Goal: Transaction & Acquisition: Purchase product/service

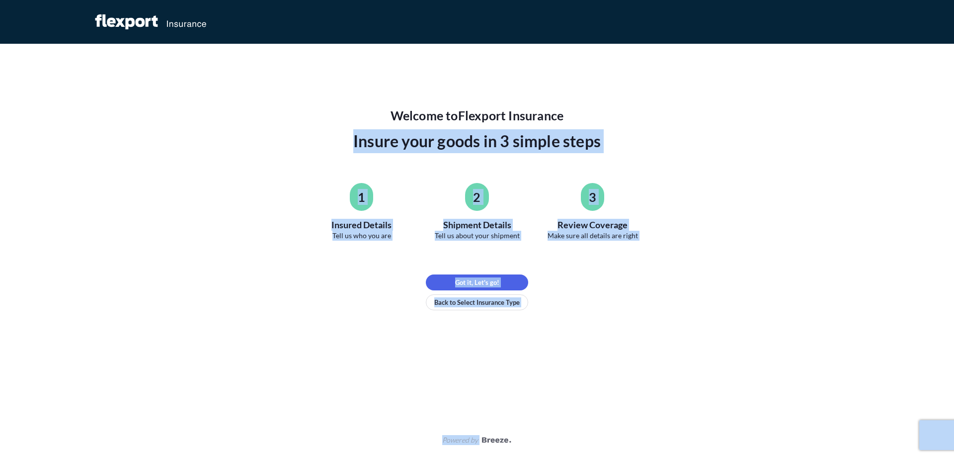
drag, startPoint x: 348, startPoint y: 136, endPoint x: 820, endPoint y: 362, distance: 522.9
click at [819, 362] on div "Welcome to Flexport Insurance Insure your goods in 3 simple steps 1 Insured Det…" at bounding box center [477, 228] width 954 height 457
click at [820, 362] on div "Welcome to Flexport Insurance Insure your goods in 3 simple steps 1 Insured Det…" at bounding box center [477, 228] width 954 height 457
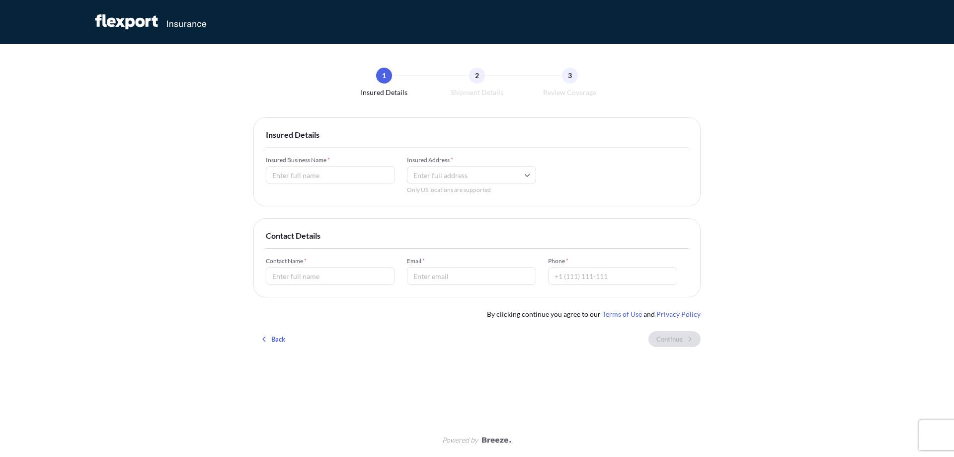
click at [316, 188] on div "Insured Business Name * Insured Address * Only US locations are supported" at bounding box center [477, 175] width 423 height 38
click at [341, 181] on input "Insured Business Name *" at bounding box center [330, 175] width 129 height 18
click at [447, 175] on input "Insured Address *" at bounding box center [471, 175] width 129 height 18
click at [351, 270] on input "Contact Name *" at bounding box center [330, 276] width 129 height 18
click at [489, 273] on input "Email *" at bounding box center [471, 276] width 129 height 18
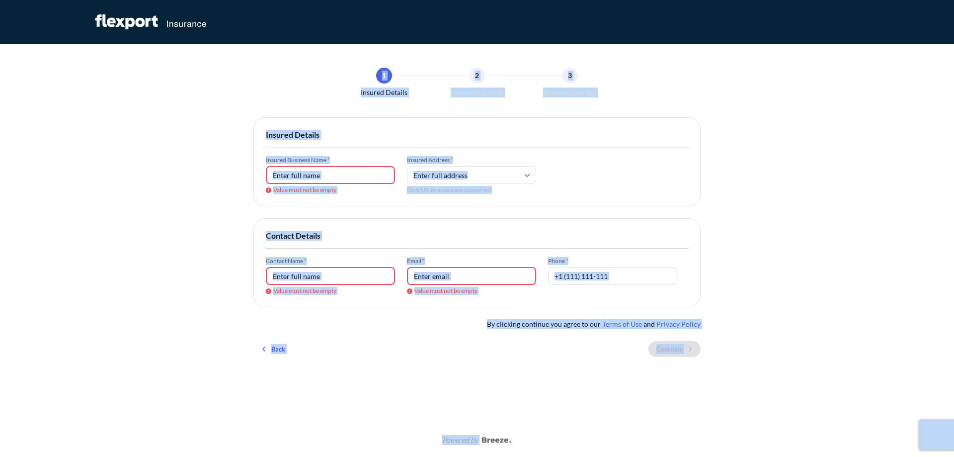
drag, startPoint x: 164, startPoint y: 75, endPoint x: 869, endPoint y: 297, distance: 738.9
click at [869, 297] on div "1 Insured Details 2 Shipment Details 3 Review Coverage Insured Details Insured …" at bounding box center [477, 228] width 954 height 457
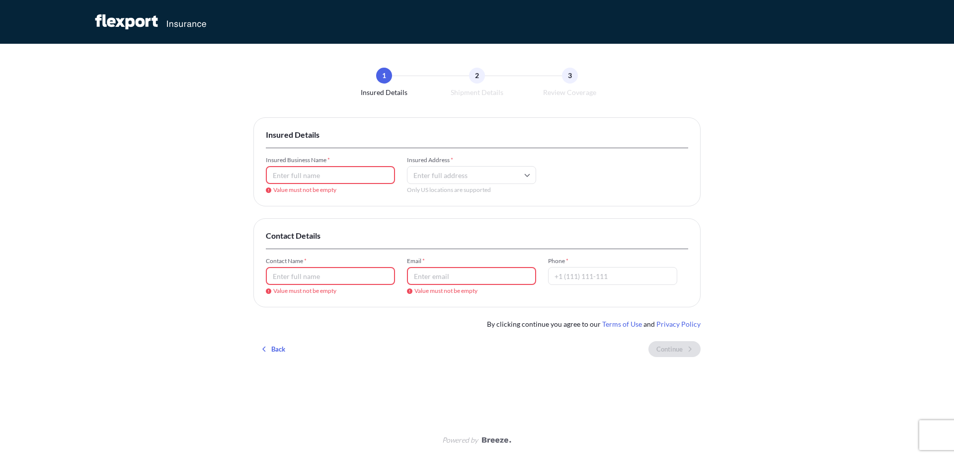
click at [579, 277] on input "Phone *" at bounding box center [612, 276] width 129 height 18
click at [656, 248] on div "Contact Details Contact Name * Value must not be empty Email * Value must not b…" at bounding box center [477, 262] width 447 height 89
click at [446, 179] on input "Insured Address *" at bounding box center [471, 175] width 129 height 18
click at [679, 224] on div "Contact Details Contact Name * Value must not be empty Email * Value must not b…" at bounding box center [477, 262] width 447 height 89
type input "[PERSON_NAME]"
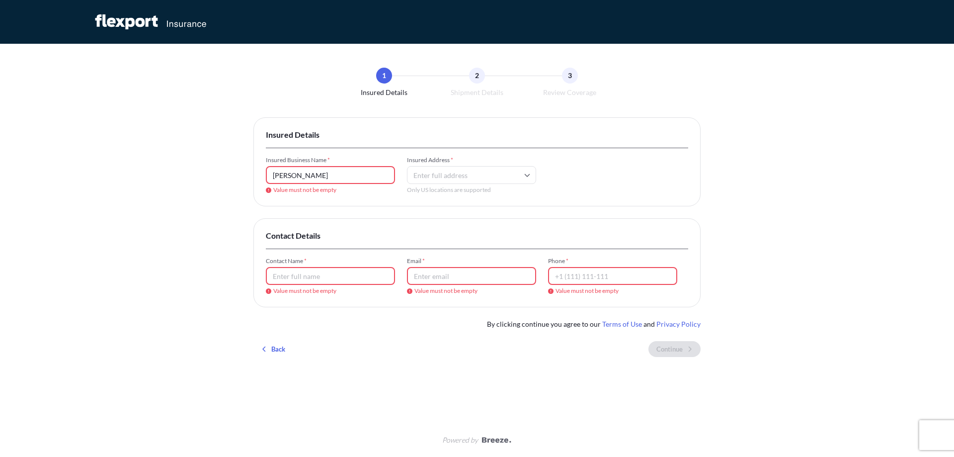
type input "31"
type input "[PERSON_NAME]"
type input "[EMAIL_ADDRESS][DOMAIN_NAME]"
type input "+1 (129) 272-5346"
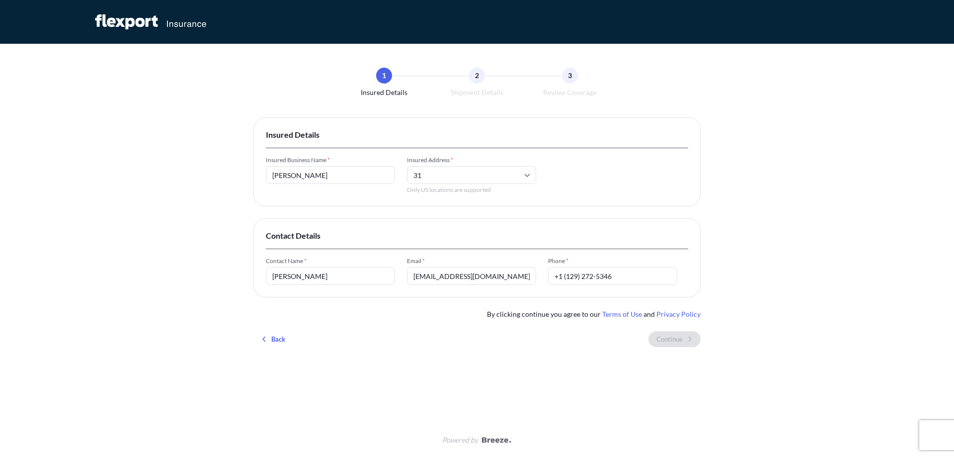
click at [454, 175] on input "31" at bounding box center [471, 175] width 129 height 18
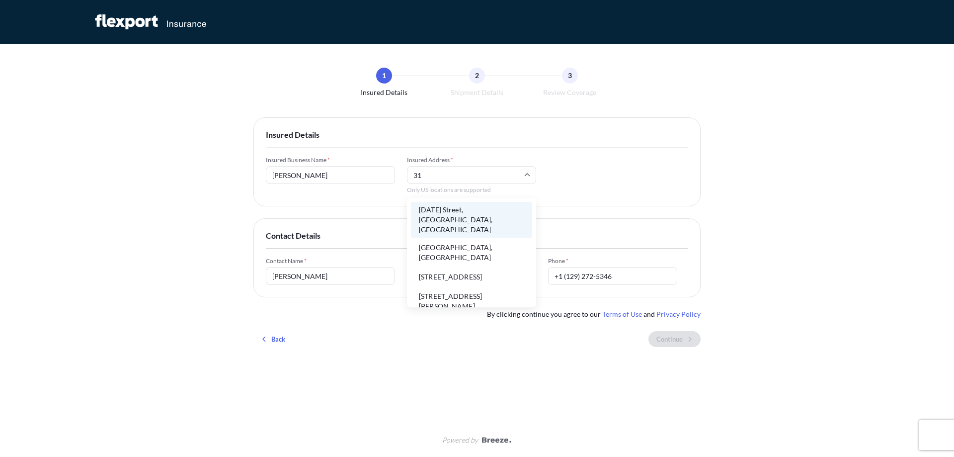
click at [461, 218] on li "[DATE] Street, [GEOGRAPHIC_DATA], [GEOGRAPHIC_DATA]" at bounding box center [471, 220] width 121 height 36
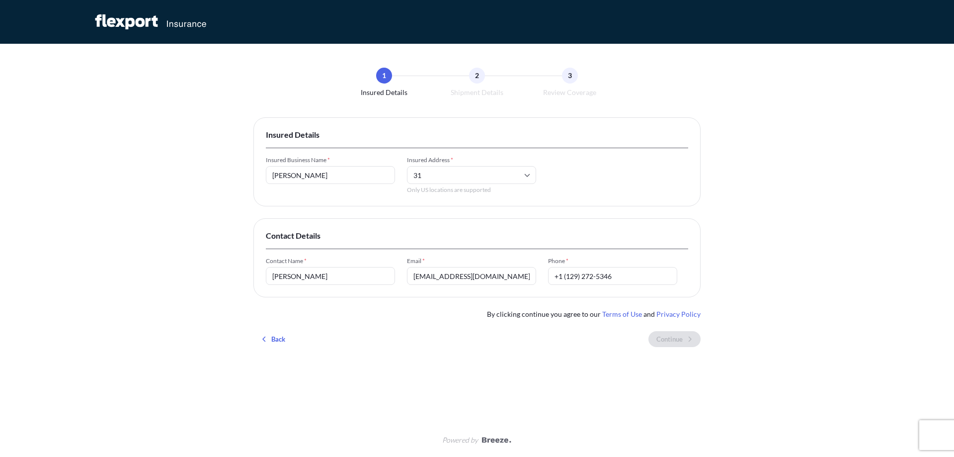
type input "[DATE] Street, [GEOGRAPHIC_DATA], [GEOGRAPHIC_DATA]"
click at [668, 207] on div "Insured Details Insured Business Name * [PERSON_NAME] Insured Address * Strada …" at bounding box center [477, 236] width 447 height 238
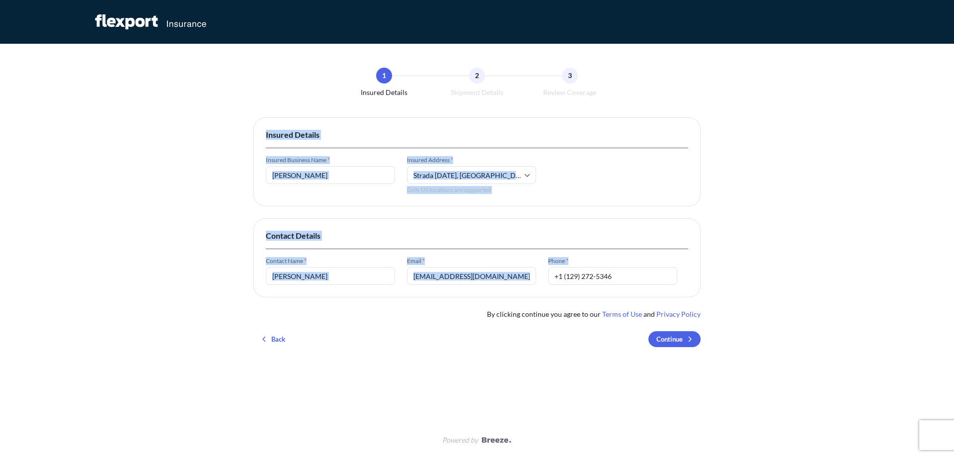
drag, startPoint x: 748, startPoint y: 298, endPoint x: 211, endPoint y: 110, distance: 568.8
click at [211, 110] on div "1 Insured Details 2 Shipment Details 3 Review Coverage Insured Details Insured …" at bounding box center [477, 228] width 954 height 457
click at [822, 239] on div "1 Insured Details 2 Shipment Details 3 Review Coverage Insured Details Insured …" at bounding box center [477, 228] width 954 height 457
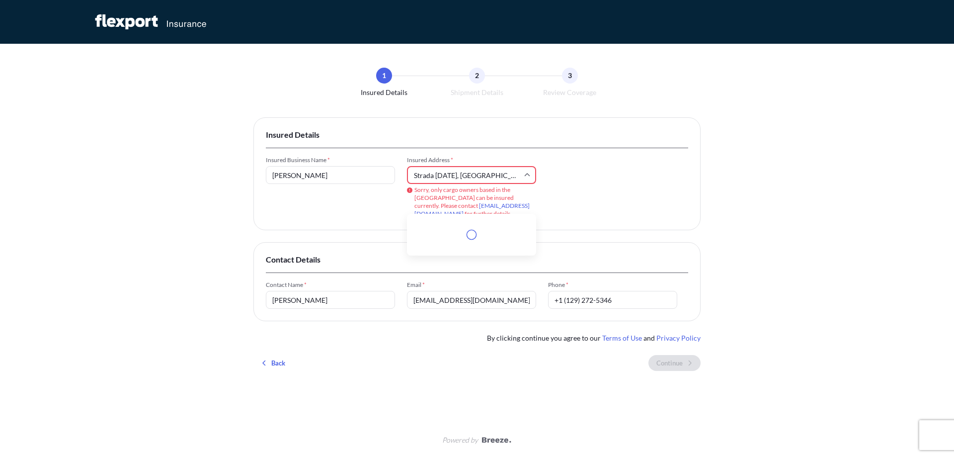
click at [499, 179] on input "Strada [DATE], [GEOGRAPHIC_DATA], [GEOGRAPHIC_DATA]" at bounding box center [471, 175] width 129 height 18
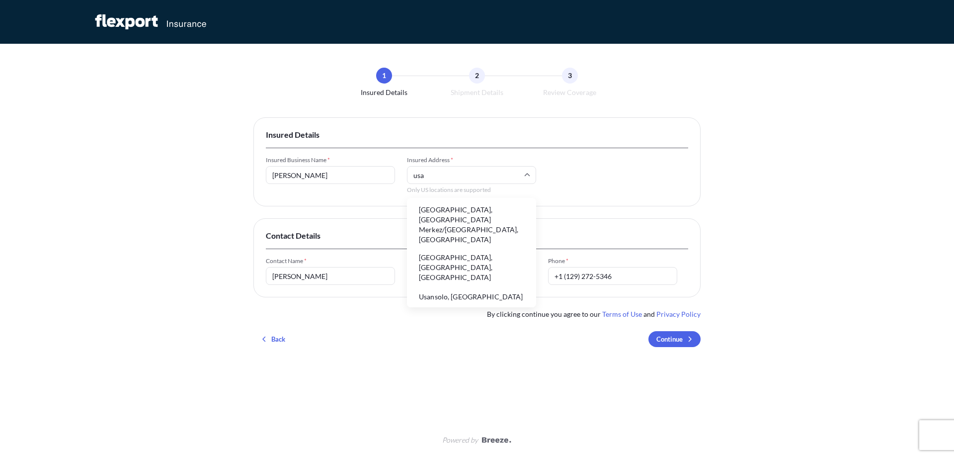
click at [479, 223] on li "[GEOGRAPHIC_DATA], [GEOGRAPHIC_DATA] Merkez/[GEOGRAPHIC_DATA], [GEOGRAPHIC_DATA]" at bounding box center [471, 225] width 121 height 46
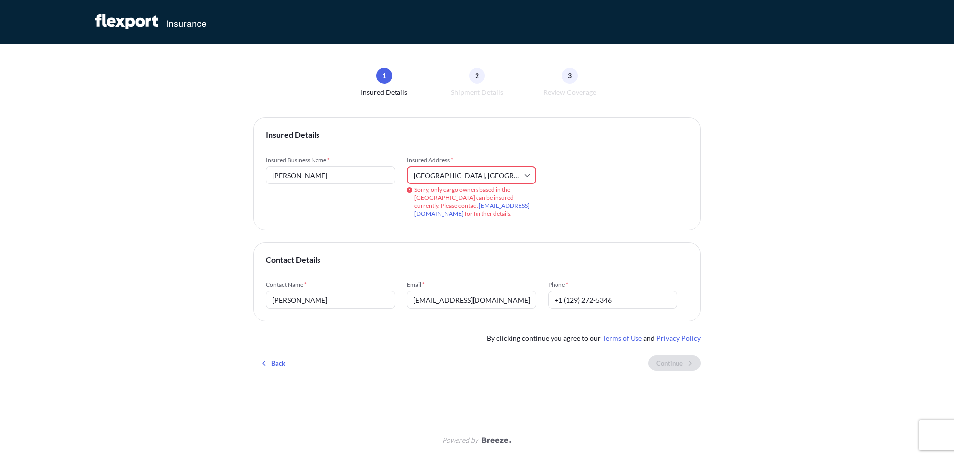
click at [425, 192] on span "Sorry, only cargo owners based in the [GEOGRAPHIC_DATA] can be insured currentl…" at bounding box center [476, 202] width 122 height 32
drag, startPoint x: 425, startPoint y: 191, endPoint x: 459, endPoint y: 186, distance: 34.6
click at [459, 186] on span "Sorry, only cargo owners based in the [GEOGRAPHIC_DATA] can be insured currentl…" at bounding box center [476, 202] width 122 height 32
drag, startPoint x: 469, startPoint y: 188, endPoint x: 647, endPoint y: 121, distance: 190.2
click at [554, 186] on div "Insured Business Name * [PERSON_NAME] Insured Address * [GEOGRAPHIC_DATA], [GEO…" at bounding box center [477, 187] width 423 height 62
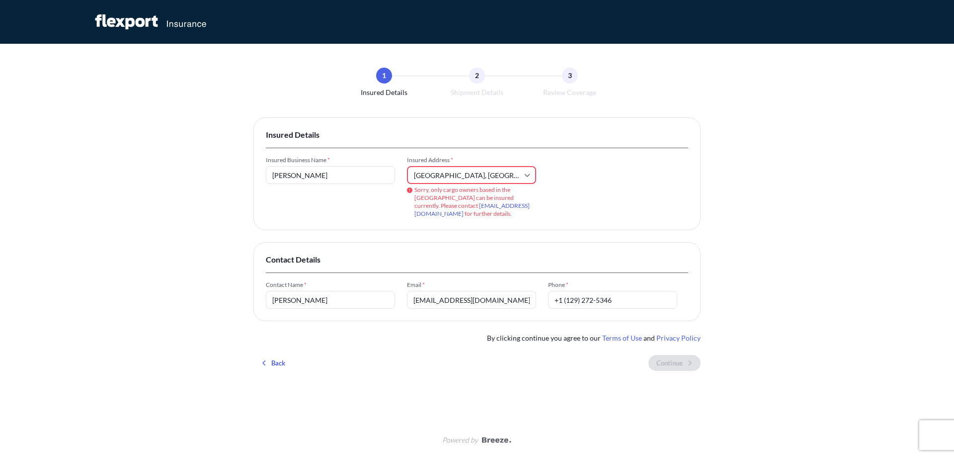
click at [954, 345] on div "1 Insured Details 2 Shipment Details 3 Review Coverage Insured Details Insured …" at bounding box center [477, 228] width 954 height 457
click at [459, 174] on input "[GEOGRAPHIC_DATA], [GEOGRAPHIC_DATA] Merkez/[GEOGRAPHIC_DATA], [GEOGRAPHIC_DATA]" at bounding box center [471, 175] width 129 height 18
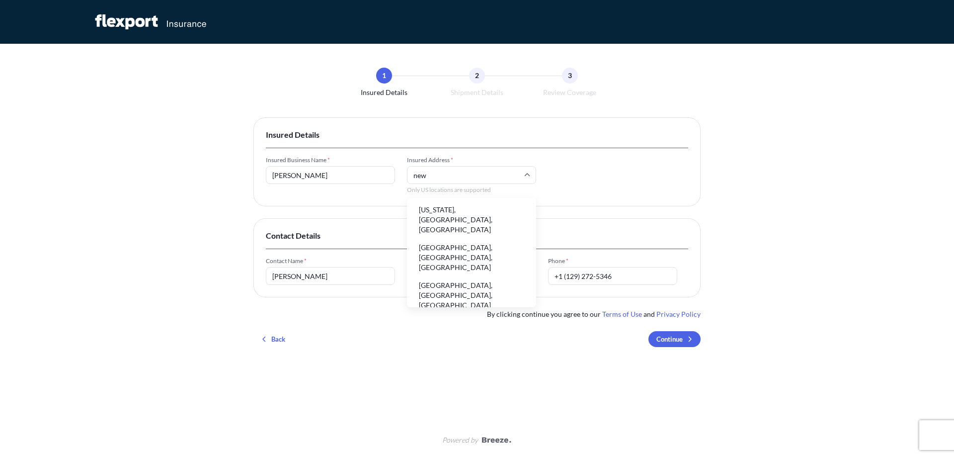
click at [473, 206] on li "[US_STATE], [GEOGRAPHIC_DATA], [GEOGRAPHIC_DATA]" at bounding box center [471, 220] width 121 height 36
type input "[US_STATE], [GEOGRAPHIC_DATA], [GEOGRAPHIC_DATA]"
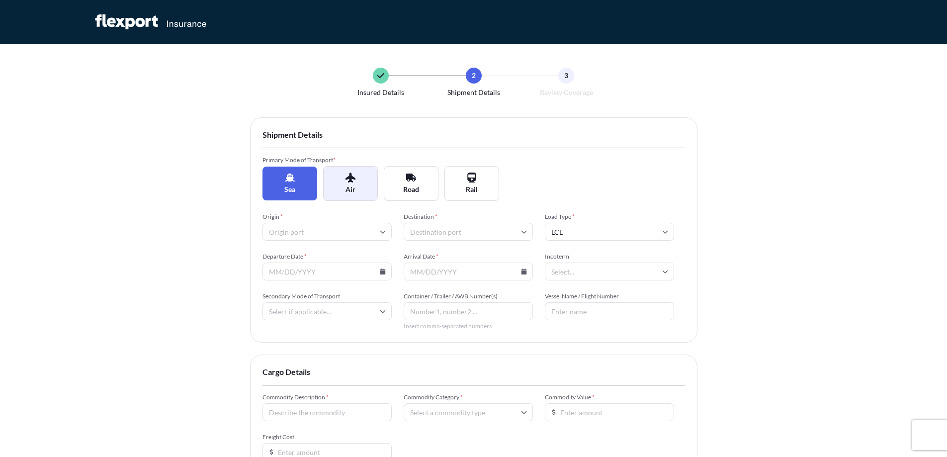
click at [331, 181] on button "Air" at bounding box center [350, 183] width 55 height 35
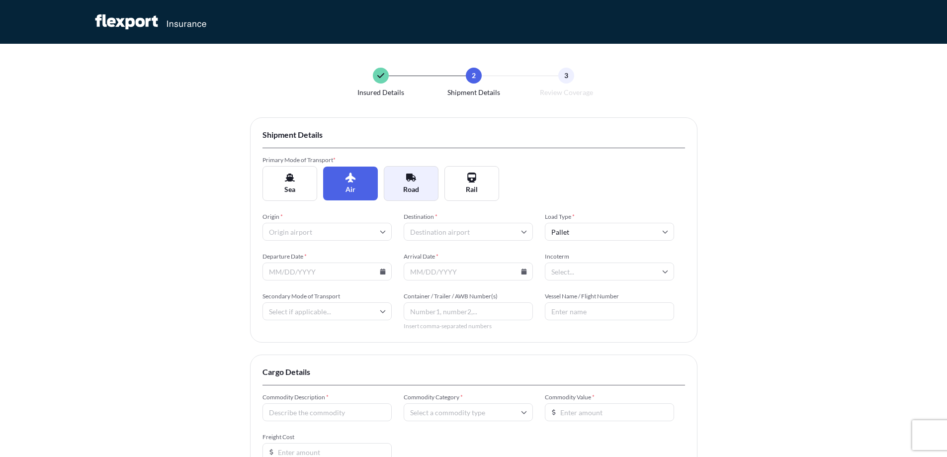
click at [426, 184] on button "Road" at bounding box center [411, 183] width 55 height 35
click at [512, 181] on div "Primary Mode of Transport * Sea Air Road Rail" at bounding box center [473, 178] width 423 height 45
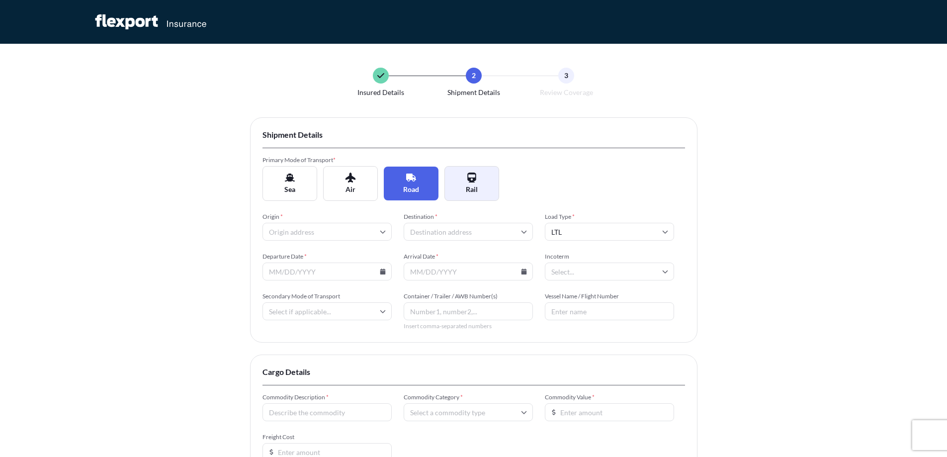
click at [468, 186] on span "Rail" at bounding box center [472, 189] width 12 height 10
click at [410, 185] on span "Road" at bounding box center [411, 189] width 16 height 10
click at [363, 183] on button "Air" at bounding box center [350, 183] width 55 height 35
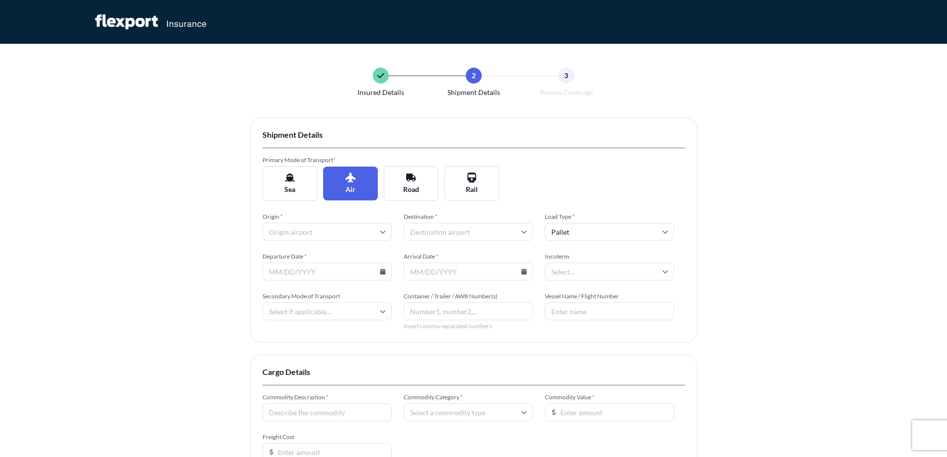
click at [254, 170] on div "Shipment Details Primary Mode of Transport * Sea Air Road Rail Origin * Destina…" at bounding box center [473, 229] width 447 height 225
click at [293, 175] on icon at bounding box center [290, 177] width 10 height 10
type input "LCL"
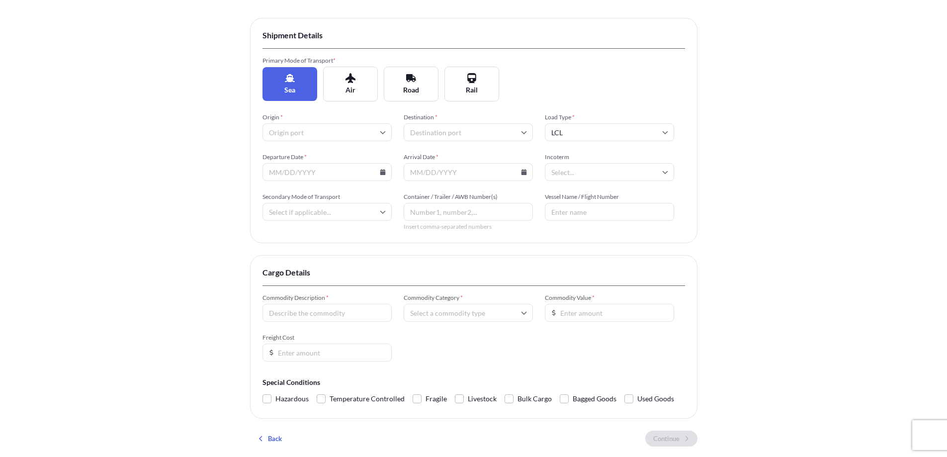
scroll to position [149, 0]
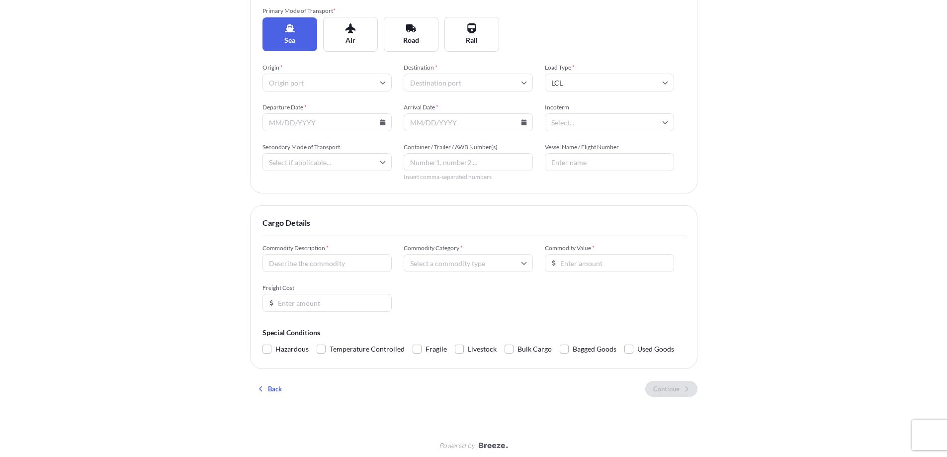
click at [348, 266] on input "Commodity Description *" at bounding box center [326, 263] width 129 height 18
click at [465, 256] on input "Commodity Category *" at bounding box center [468, 263] width 129 height 18
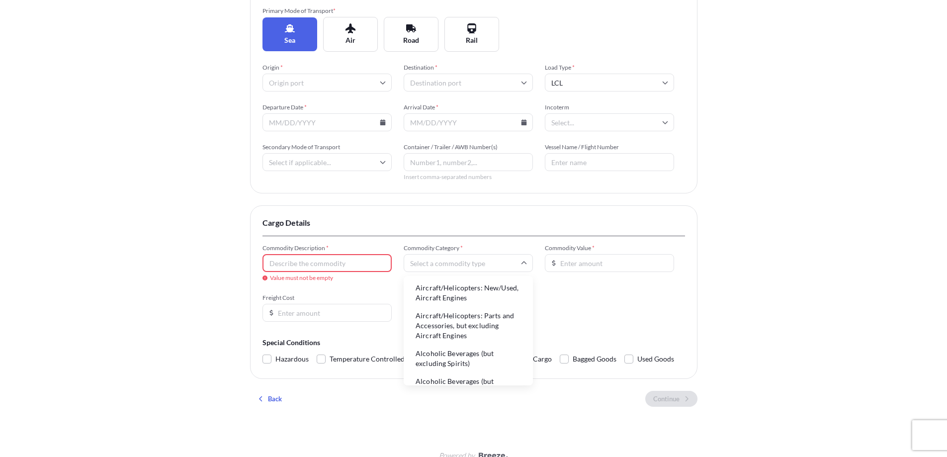
click at [652, 254] on div "Commodity Value *" at bounding box center [609, 258] width 129 height 28
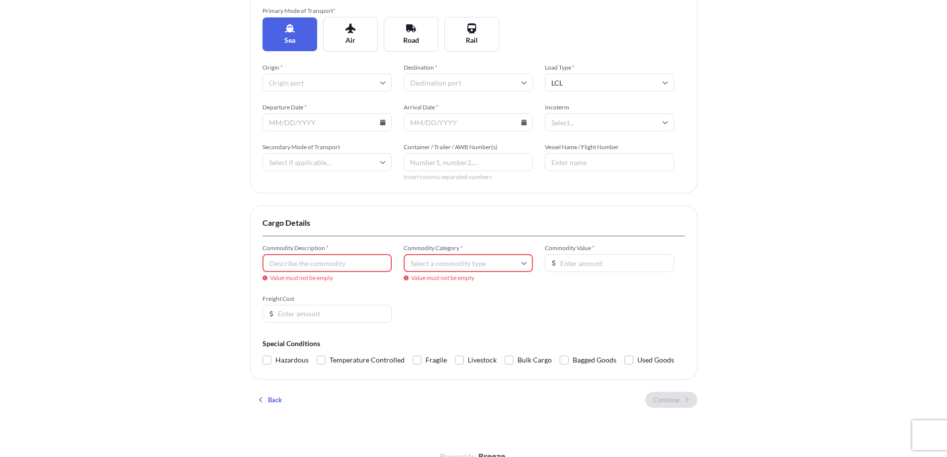
click at [649, 257] on input "Commodity Value *" at bounding box center [609, 263] width 129 height 18
drag, startPoint x: 312, startPoint y: 308, endPoint x: 322, endPoint y: 295, distance: 16.3
click at [312, 307] on input "Freight Cost" at bounding box center [326, 314] width 129 height 18
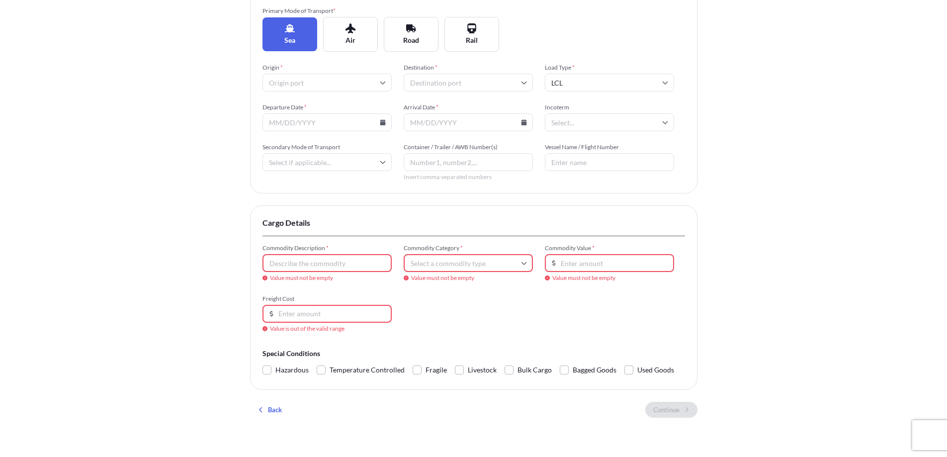
click at [271, 316] on icon at bounding box center [270, 314] width 3 height 6
click at [270, 316] on icon at bounding box center [271, 314] width 6 height 6
click at [385, 315] on input "Freight Cost" at bounding box center [326, 314] width 129 height 18
click at [601, 256] on input "Commodity Value *" at bounding box center [609, 263] width 129 height 18
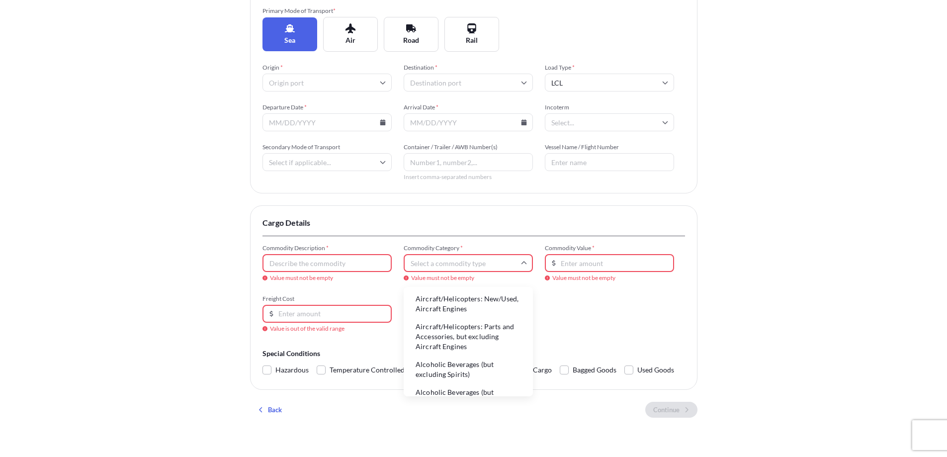
click at [443, 267] on input "Commodity Category *" at bounding box center [468, 263] width 129 height 18
click at [310, 258] on input "Commodity Description *" at bounding box center [326, 263] width 129 height 18
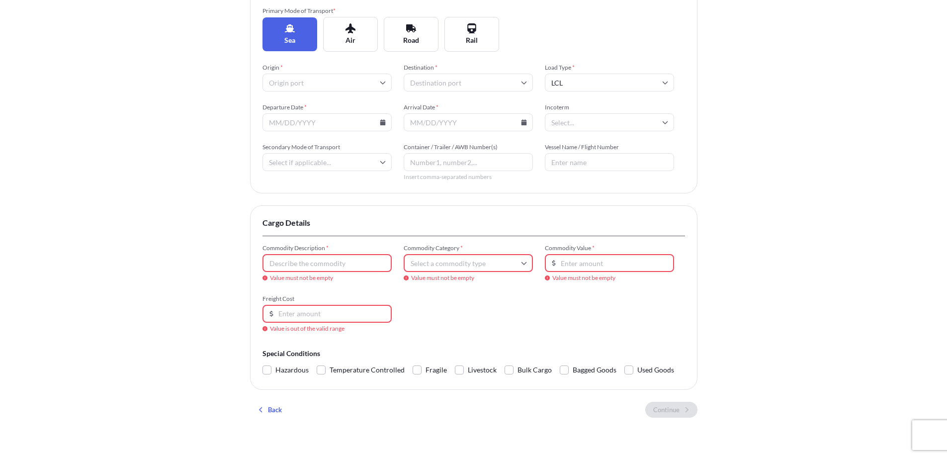
click at [310, 258] on input "Commodity Description *" at bounding box center [326, 263] width 129 height 18
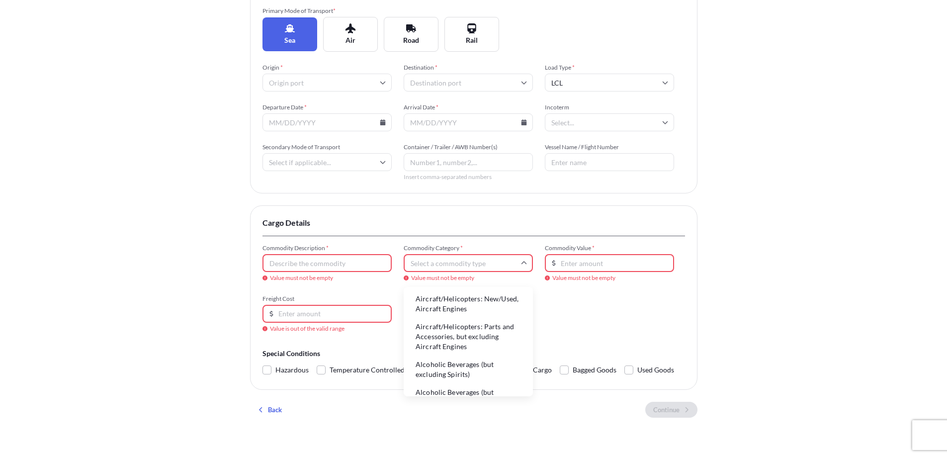
click at [433, 260] on input "Commodity Category *" at bounding box center [468, 263] width 129 height 18
click at [475, 336] on li "Aircraft/Helicopters: Parts and Accessories, but excluding Aircraft Engines" at bounding box center [468, 337] width 121 height 36
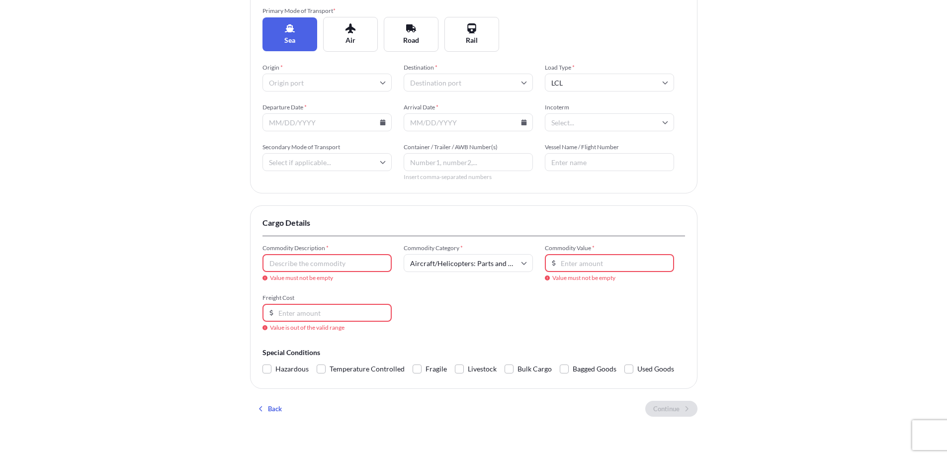
click at [300, 265] on input "Commodity Description *" at bounding box center [326, 263] width 129 height 18
click at [512, 164] on input "Container / Trailer / AWB Number(s)" at bounding box center [468, 162] width 129 height 18
click at [579, 160] on input "Vessel Name / Flight Number" at bounding box center [609, 162] width 129 height 18
click at [579, 131] on input "Incoterm" at bounding box center [609, 122] width 129 height 18
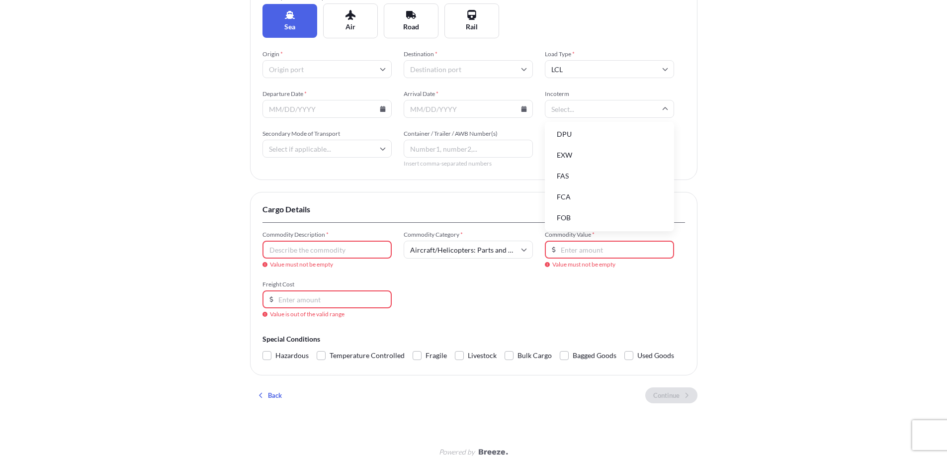
scroll to position [174, 0]
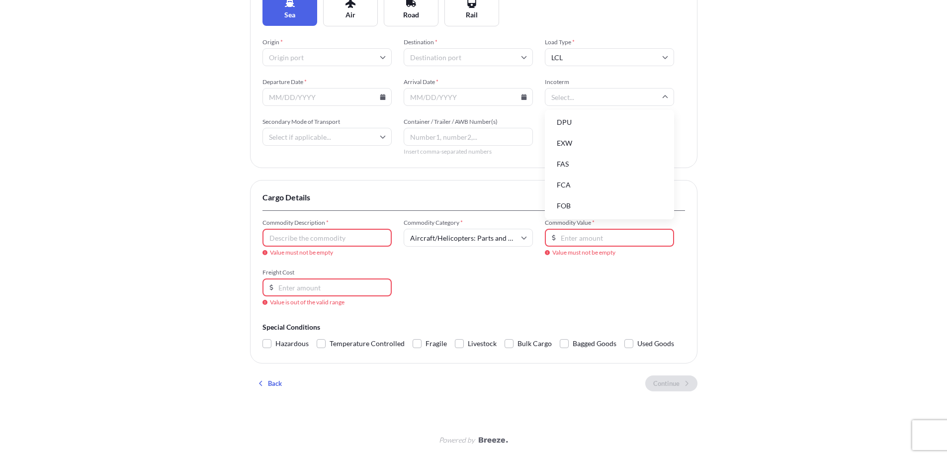
click at [468, 103] on input "Arrival Date *" at bounding box center [468, 97] width 129 height 18
click at [319, 112] on div "Origin * Destination * Load Type * LCL Departure Date * Arrival Date * Incoterm…" at bounding box center [473, 96] width 423 height 117
click at [319, 102] on input "Departure Date *" at bounding box center [326, 97] width 129 height 18
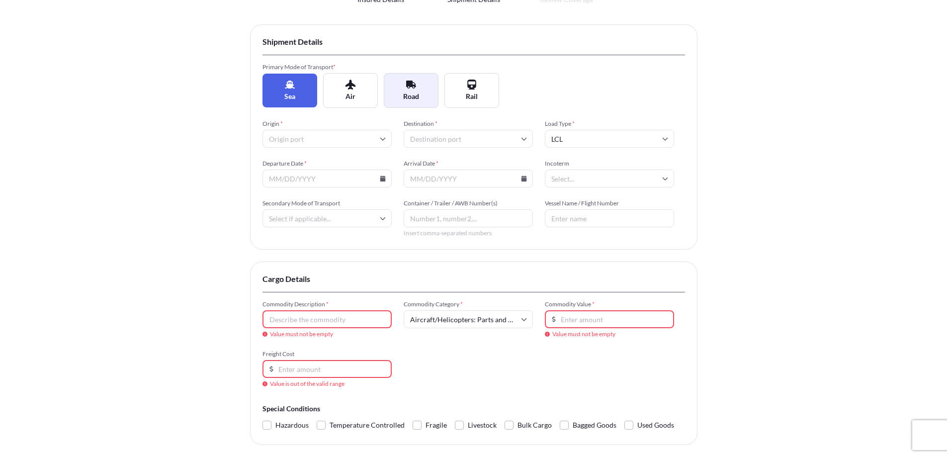
scroll to position [25, 0]
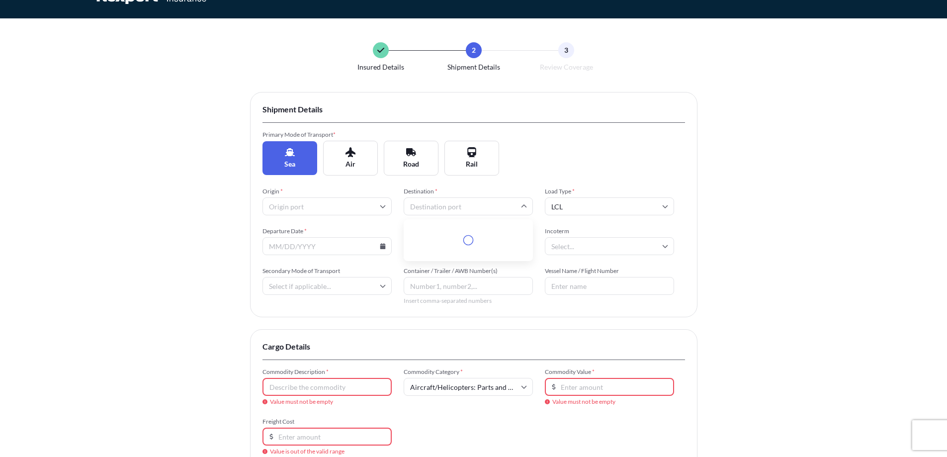
click at [435, 206] on input "Destination *" at bounding box center [468, 206] width 129 height 18
click at [583, 204] on input "LCL" at bounding box center [609, 206] width 129 height 18
click at [445, 202] on input "Destination *" at bounding box center [468, 206] width 129 height 18
type input "d"
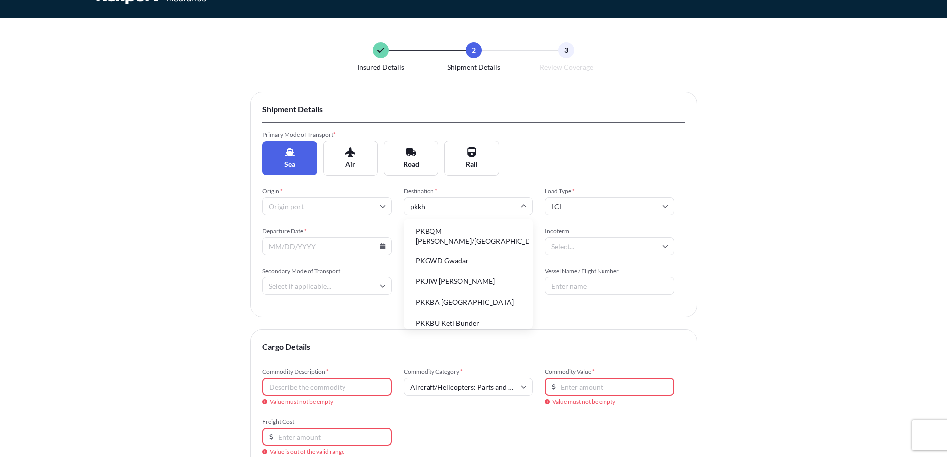
type input "[DEMOGRAPHIC_DATA]"
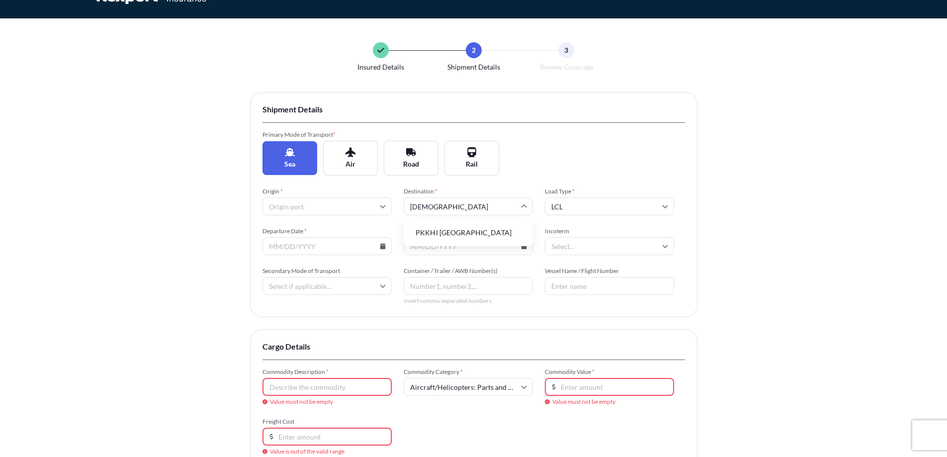
click at [477, 225] on li "PKKHI [GEOGRAPHIC_DATA]" at bounding box center [468, 232] width 121 height 19
click at [329, 210] on input "Origin *" at bounding box center [326, 206] width 129 height 18
click at [796, 151] on div "Insured Details 2 Shipment Details 3 Review Coverage Shipment Details Primary M…" at bounding box center [473, 290] width 947 height 631
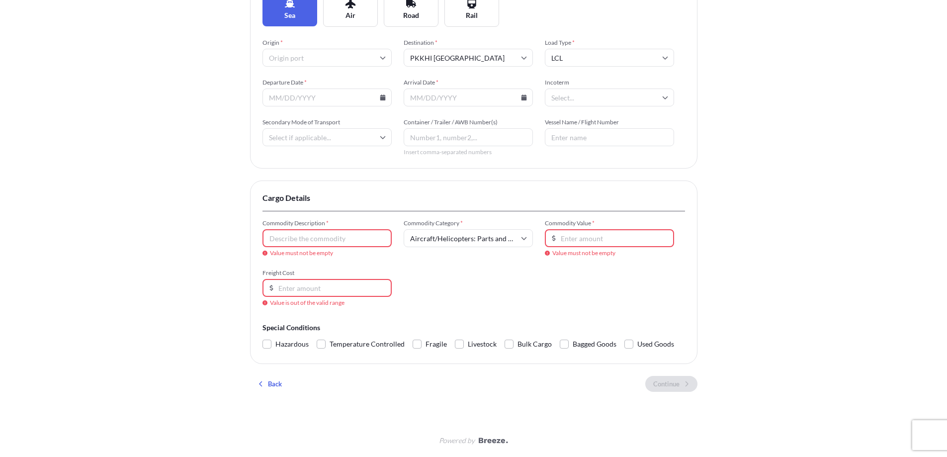
scroll to position [174, 0]
type input "998"
type input "238"
type input "49"
type input "231"
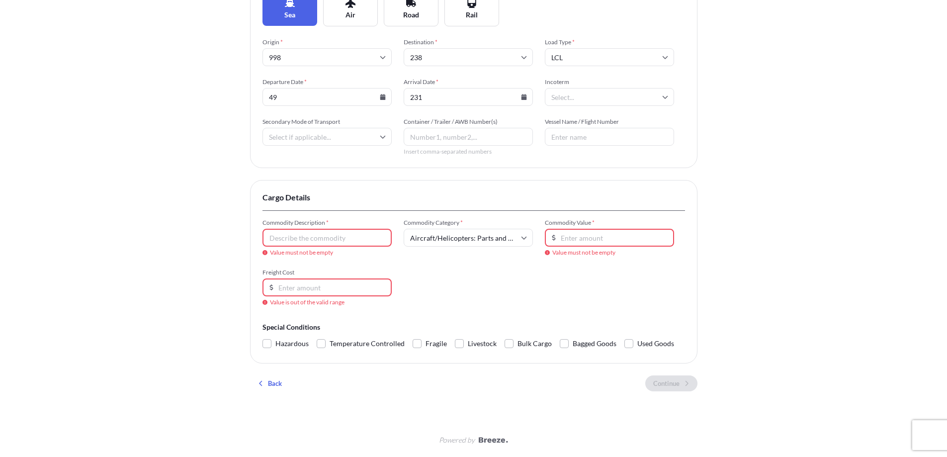
type input "509"
type input "552"
type input "[PERSON_NAME]"
type input "107"
type input "16"
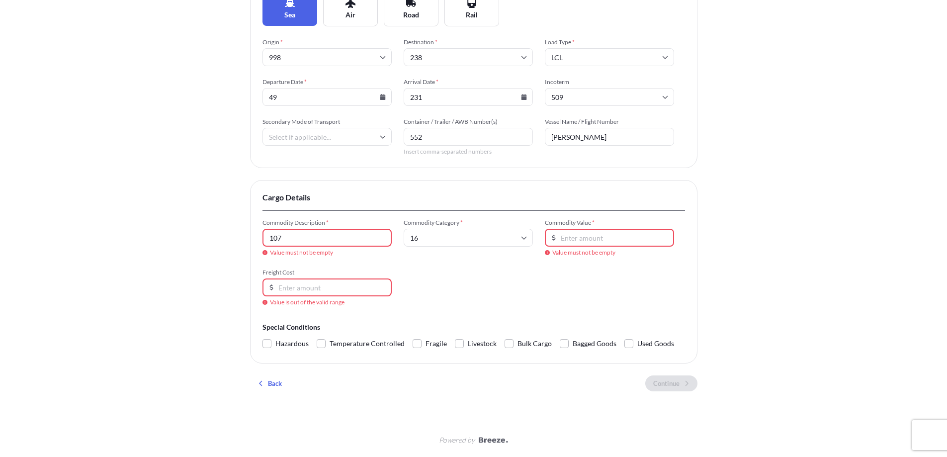
type input "713"
type input "611"
type input "Aircraft/Helicopters: Parts and Accessories, but excluding Aircraft Engines"
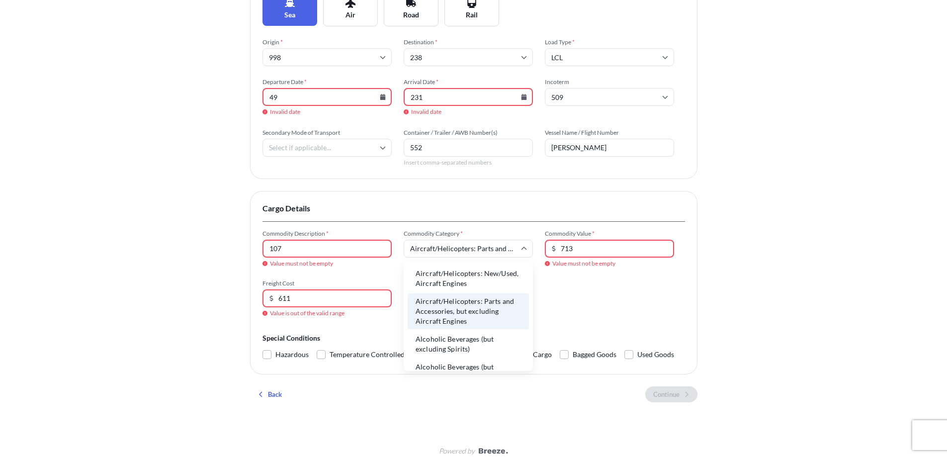
type input "PKKHI [GEOGRAPHIC_DATA]"
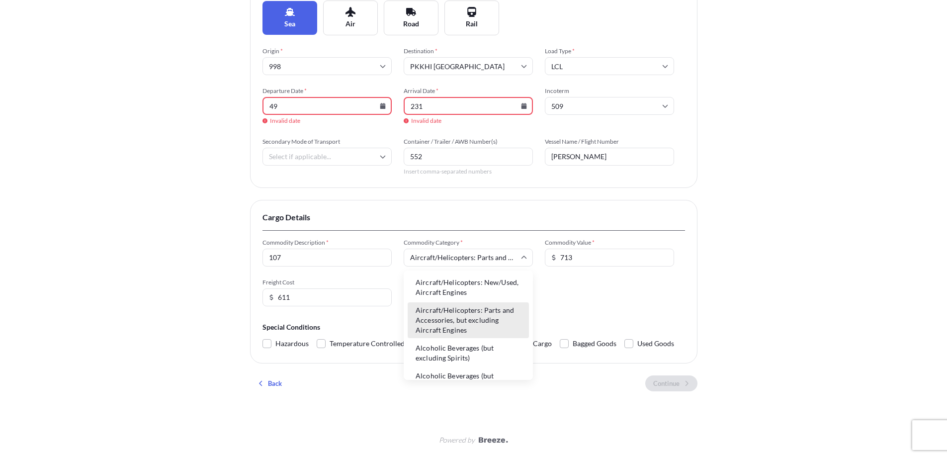
type input "606"
type input "289"
type input "99"
type input "111"
type input "495"
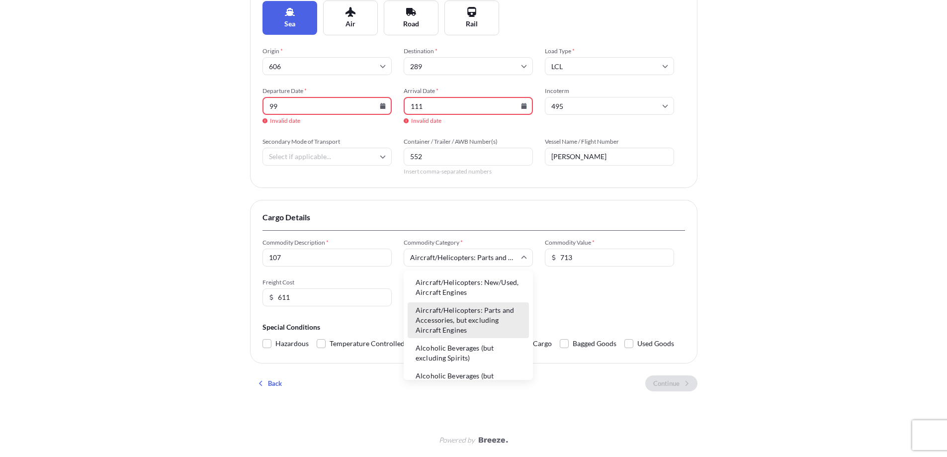
type input "953"
type input "[PERSON_NAME]"
type input "190"
type input "496"
type input "240"
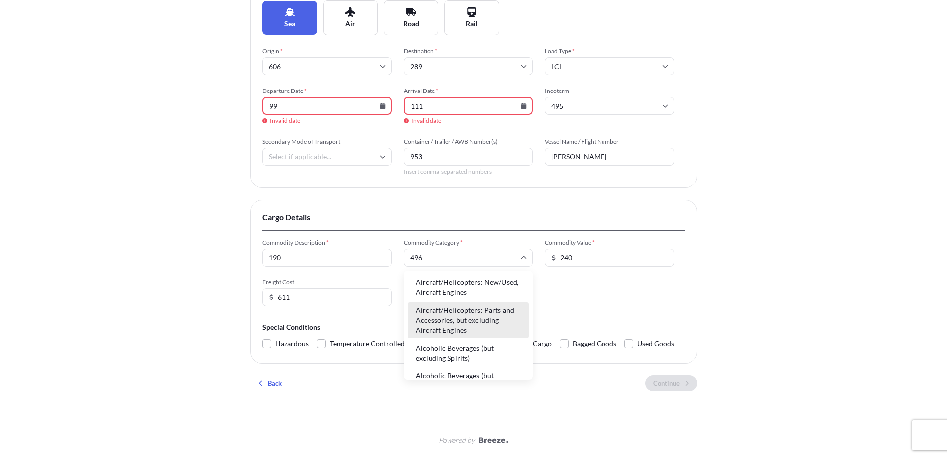
type input "380"
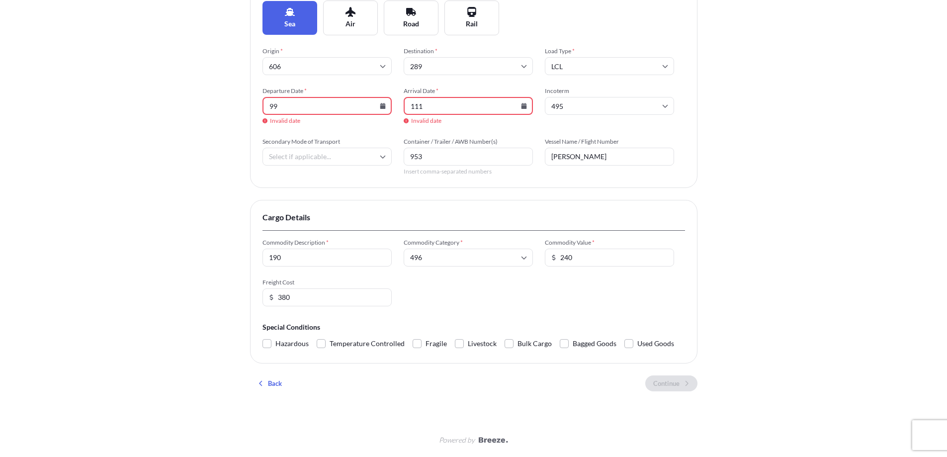
click at [498, 106] on input "111" at bounding box center [468, 106] width 129 height 18
click at [526, 109] on input "111" at bounding box center [468, 106] width 129 height 18
click at [525, 107] on icon at bounding box center [523, 106] width 5 height 6
click at [490, 212] on button "16" at bounding box center [492, 213] width 16 height 16
type input "[DATE]"
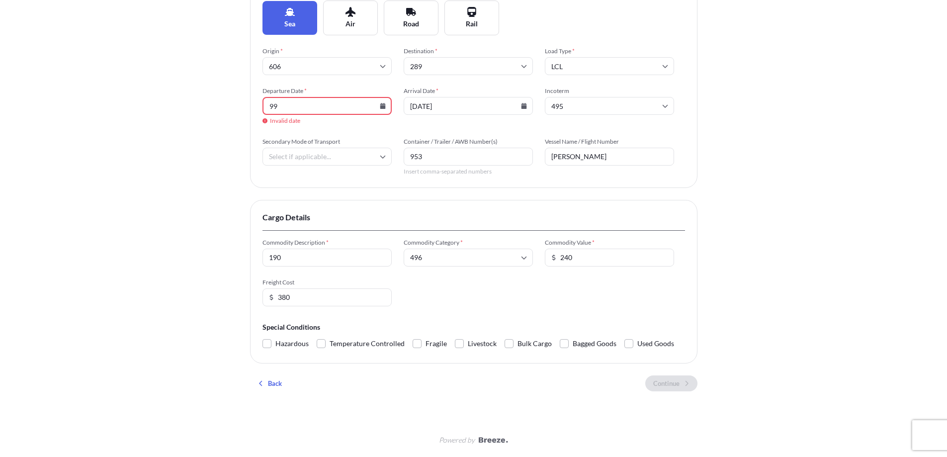
click at [707, 212] on div "Insured Details 2 Shipment Details 3 Review Coverage Shipment Details Primary M…" at bounding box center [473, 145] width 947 height 622
click at [385, 107] on icon at bounding box center [383, 106] width 6 height 6
click at [368, 214] on button "17" at bounding box center [374, 213] width 16 height 16
type input "[DATE]"
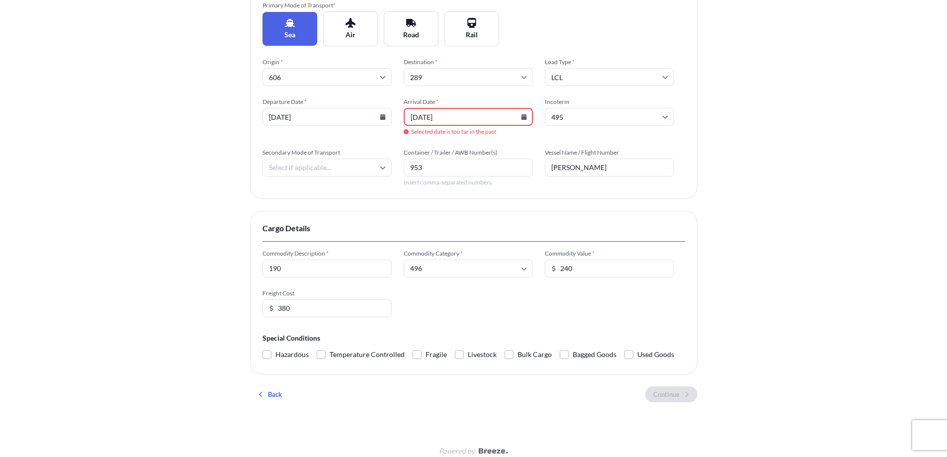
click at [476, 206] on div "Shipment Details Primary Mode of Transport * Sea Air Road Rail Origin * 606 Des…" at bounding box center [473, 186] width 447 height 447
click at [524, 115] on icon at bounding box center [523, 117] width 5 height 6
click at [476, 208] on div "4 5 6 7 8 9 10" at bounding box center [445, 205] width 159 height 18
click at [462, 224] on div "11 12 13 14 15 16 17" at bounding box center [445, 224] width 159 height 18
click at [430, 241] on div "18 19 20 21 22 23 24" at bounding box center [445, 243] width 159 height 18
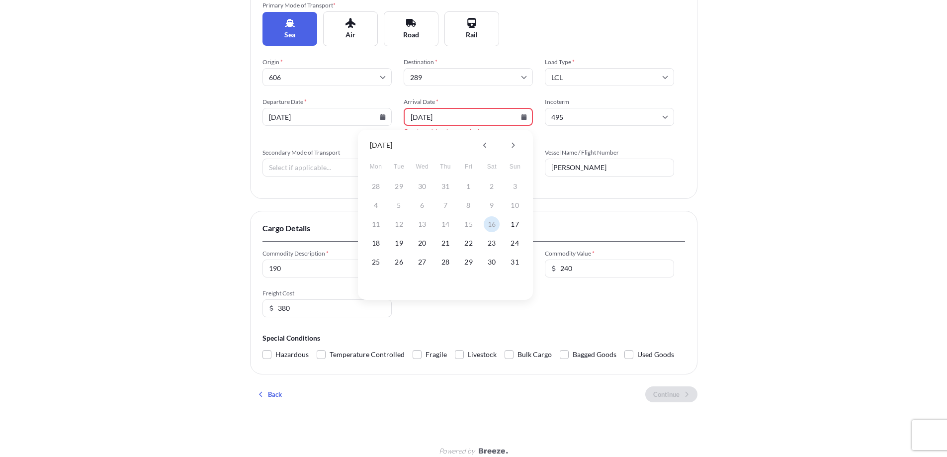
click at [410, 241] on div "18 19 20 21 22 23 24" at bounding box center [445, 243] width 159 height 18
click at [414, 243] on div "18 19 20 21 22 23 24" at bounding box center [445, 243] width 159 height 18
click at [394, 241] on button "19" at bounding box center [399, 243] width 16 height 16
type input "[DATE]"
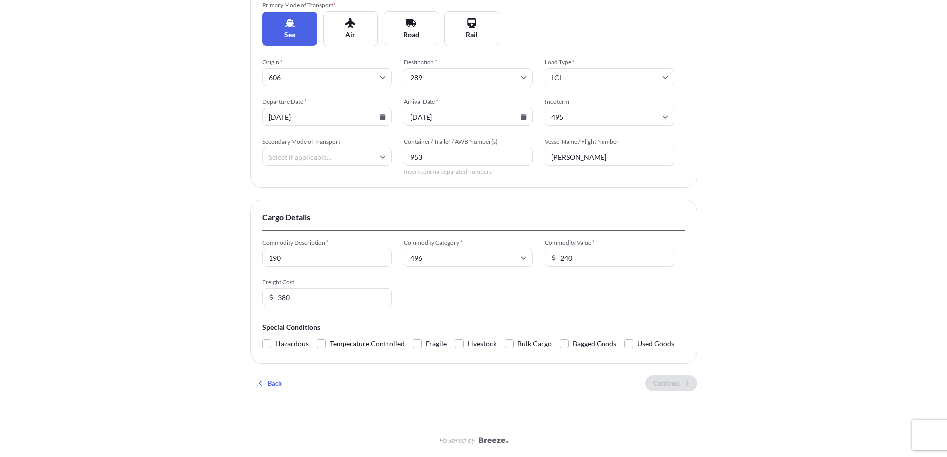
click at [765, 181] on div "Insured Details 2 Shipment Details 3 Review Coverage Shipment Details Primary M…" at bounding box center [473, 150] width 947 height 611
click at [637, 340] on span "Used Goods" at bounding box center [655, 343] width 37 height 15
click at [624, 336] on input "Used Goods" at bounding box center [624, 336] width 0 height 0
click at [578, 341] on span "Bagged Goods" at bounding box center [595, 343] width 44 height 15
click at [560, 336] on input "Bagged Goods" at bounding box center [560, 336] width 0 height 0
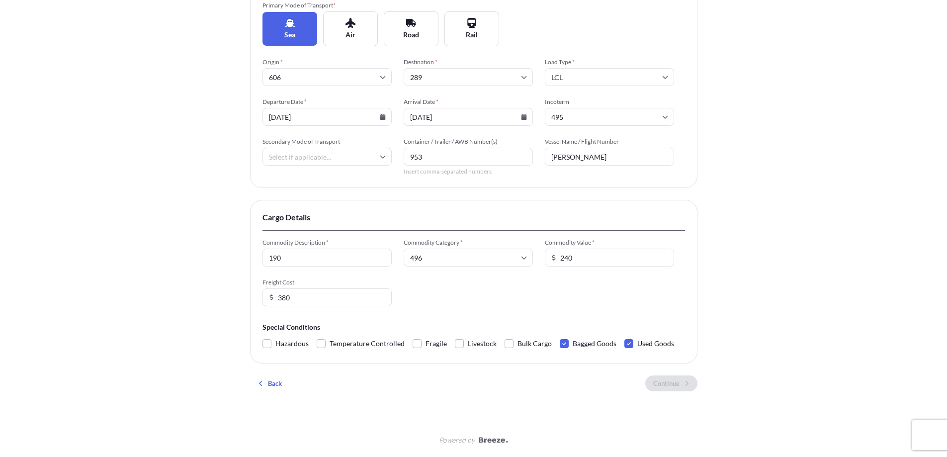
click at [491, 340] on span "Livestock" at bounding box center [482, 343] width 29 height 15
click at [455, 336] on input "Livestock" at bounding box center [455, 336] width 0 height 0
click at [432, 337] on span "Fragile" at bounding box center [435, 343] width 21 height 15
click at [413, 336] on input "Fragile" at bounding box center [413, 336] width 0 height 0
click at [317, 154] on input "Secondary Mode of Transport" at bounding box center [326, 157] width 129 height 18
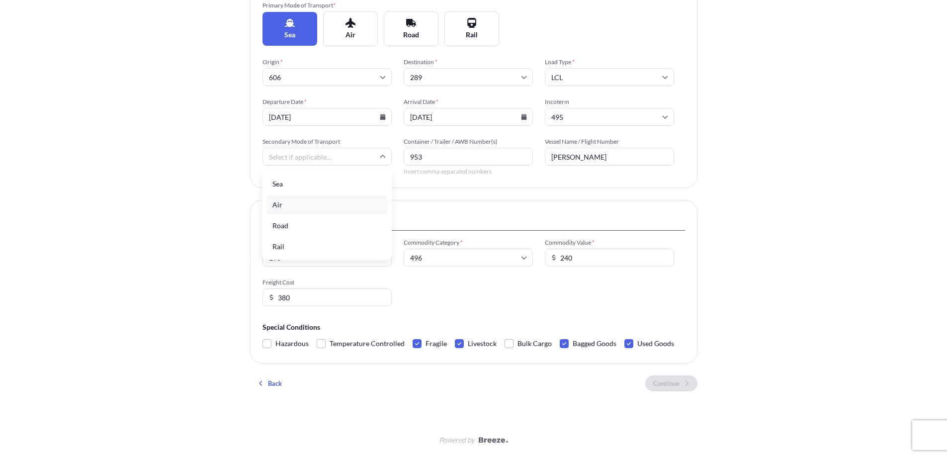
click at [317, 197] on div "Air" at bounding box center [326, 204] width 121 height 19
click at [271, 158] on input "Air" at bounding box center [326, 157] width 129 height 18
click at [289, 177] on div "Sea" at bounding box center [326, 183] width 121 height 19
type input "Sea"
click at [572, 250] on input "240" at bounding box center [609, 258] width 129 height 18
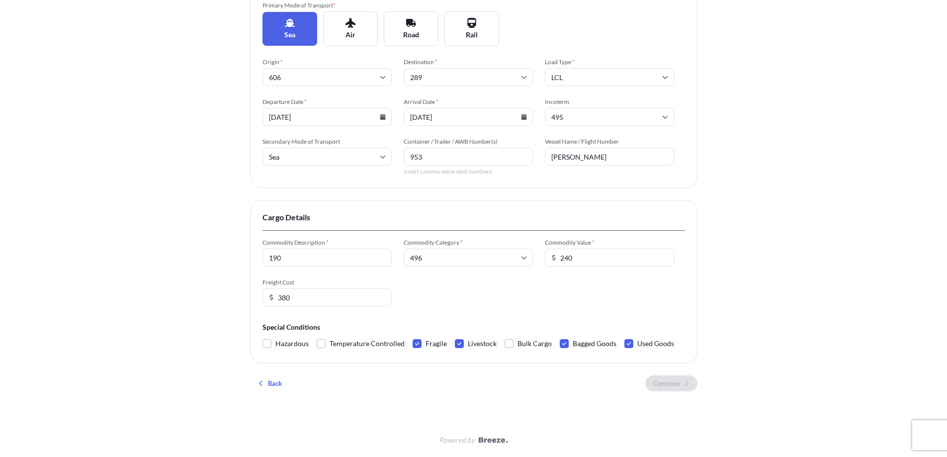
click at [432, 245] on span "Commodity Category *" at bounding box center [468, 243] width 129 height 8
click at [432, 249] on input "496" at bounding box center [468, 258] width 129 height 18
drag, startPoint x: 467, startPoint y: 259, endPoint x: 382, endPoint y: 253, distance: 85.7
click at [382, 253] on div "Commodity Description * 190 Commodity Category * 496 No options Commodity Value…" at bounding box center [473, 273] width 423 height 68
click at [445, 261] on input "496" at bounding box center [468, 258] width 129 height 18
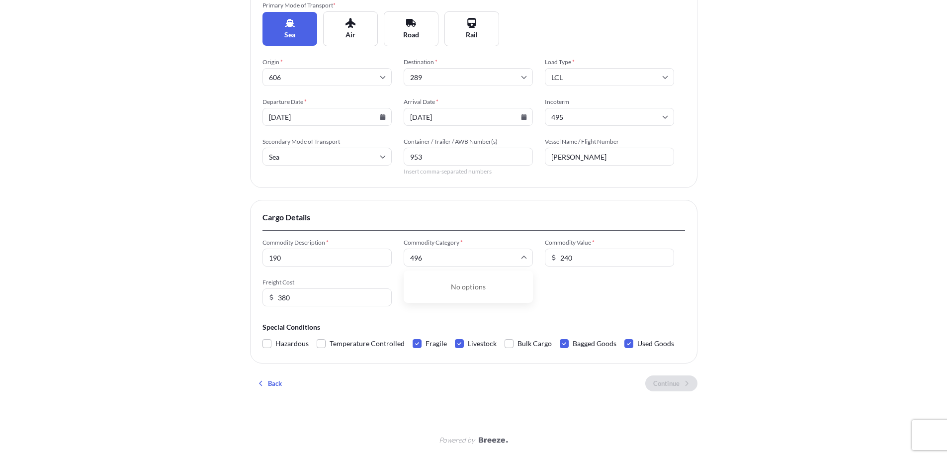
click at [445, 261] on input "496" at bounding box center [468, 258] width 129 height 18
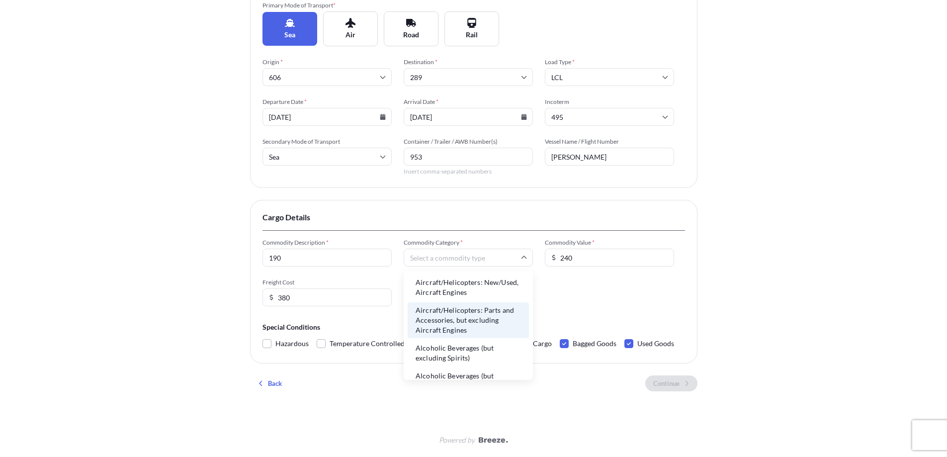
click at [451, 290] on li "Aircraft/Helicopters: New/Used, Aircraft Engines" at bounding box center [468, 287] width 121 height 26
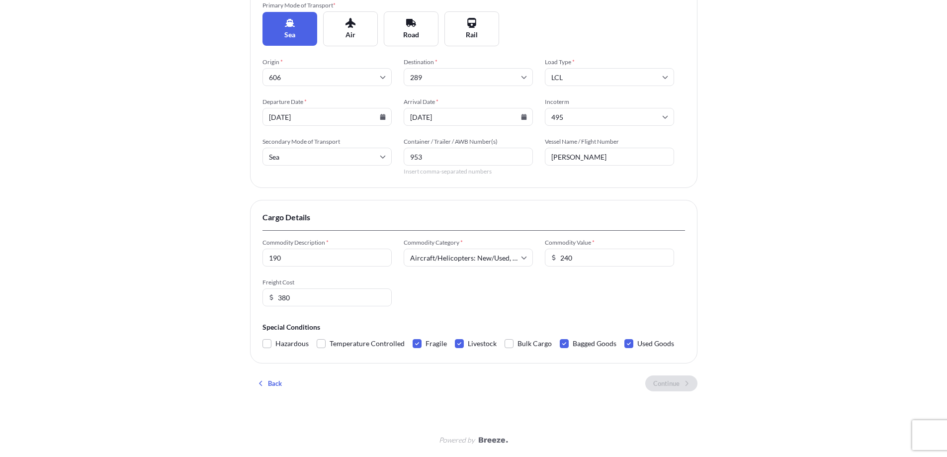
type input "Aircraft/Helicopters: New/Used, Aircraft Engines"
click at [334, 262] on input "190" at bounding box center [326, 258] width 129 height 18
type input "dfasdas"
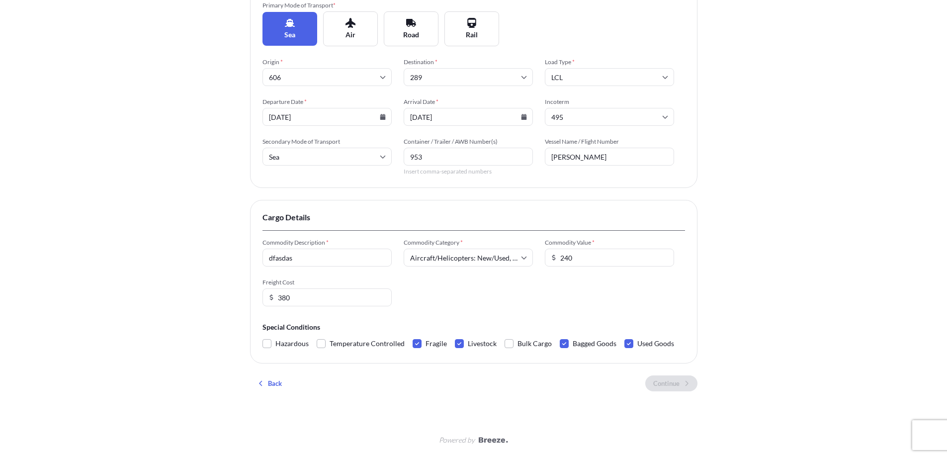
click at [297, 299] on input "380" at bounding box center [326, 297] width 129 height 18
click at [281, 341] on span "Hazardous" at bounding box center [291, 343] width 33 height 15
click at [262, 336] on input "Hazardous" at bounding box center [262, 336] width 0 height 0
click at [343, 346] on span "Temperature Controlled" at bounding box center [367, 343] width 75 height 15
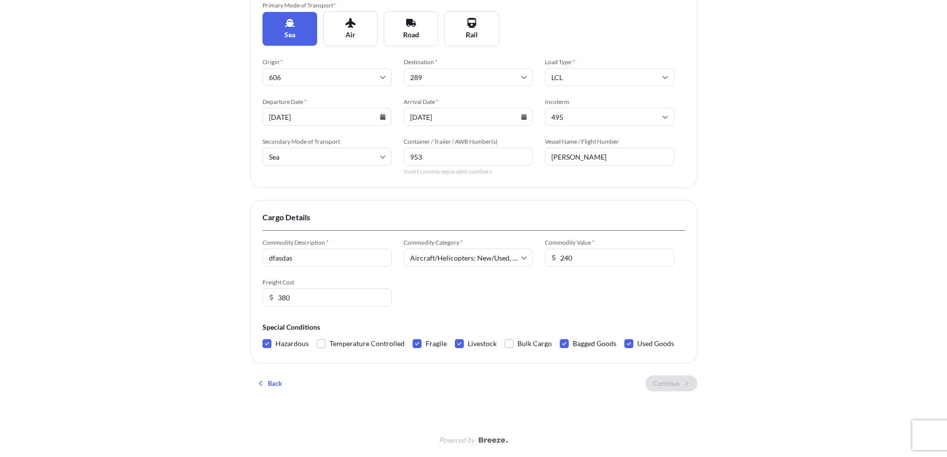
click at [317, 336] on input "Temperature Controlled" at bounding box center [317, 336] width 0 height 0
drag, startPoint x: 542, startPoint y: 440, endPoint x: 333, endPoint y: 398, distance: 213.1
click at [333, 398] on div "Insured Details 2 Shipment Details 3 Review Coverage Shipment Details Primary M…" at bounding box center [473, 150] width 947 height 611
click at [542, 398] on div "Shipment Details Primary Mode of Transport * Sea Air Road Rail Origin * 606 Des…" at bounding box center [473, 181] width 447 height 436
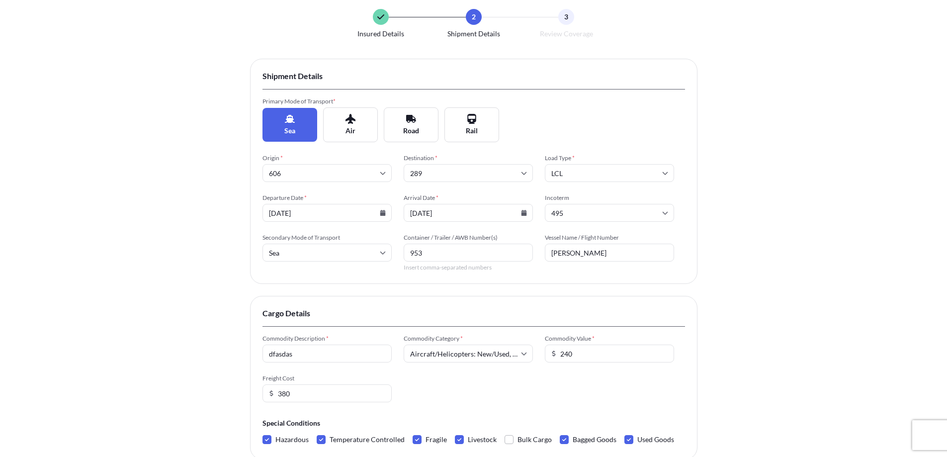
scroll to position [55, 0]
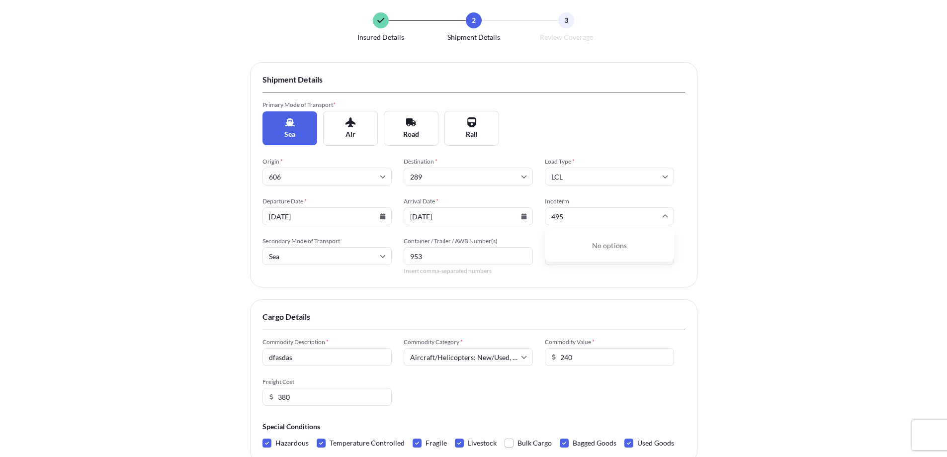
click at [605, 220] on input "495" at bounding box center [609, 216] width 129 height 18
click at [571, 213] on input "495" at bounding box center [609, 216] width 129 height 18
type input "4"
drag, startPoint x: 615, startPoint y: 266, endPoint x: 638, endPoint y: 265, distance: 22.9
click at [615, 267] on li "CIF" at bounding box center [609, 263] width 121 height 19
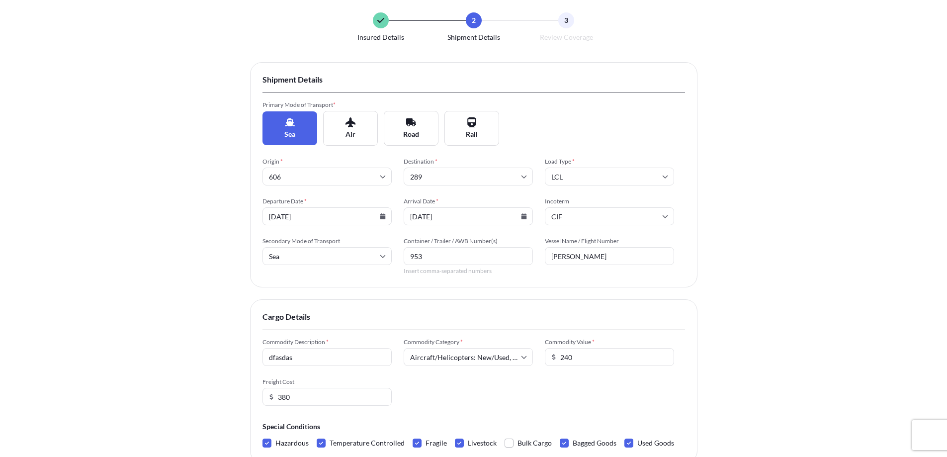
click at [714, 257] on div "Insured Details 2 Shipment Details 3 Review Coverage Shipment Details Primary M…" at bounding box center [473, 250] width 947 height 611
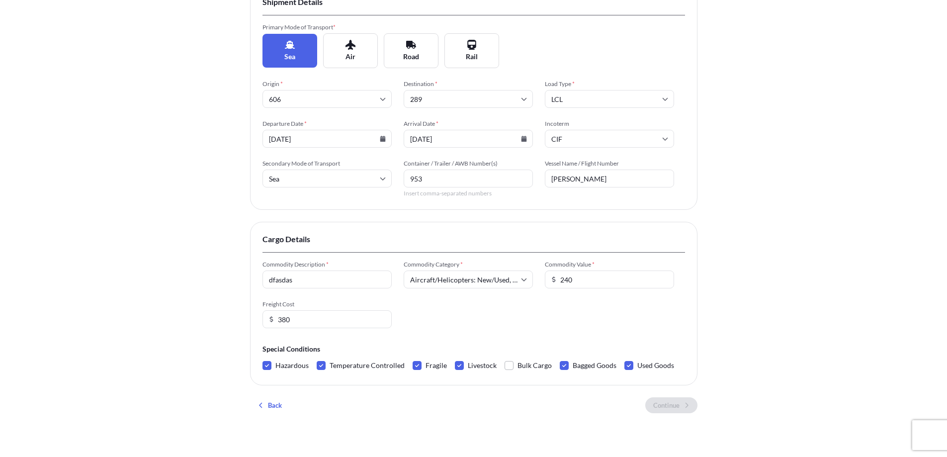
scroll to position [155, 0]
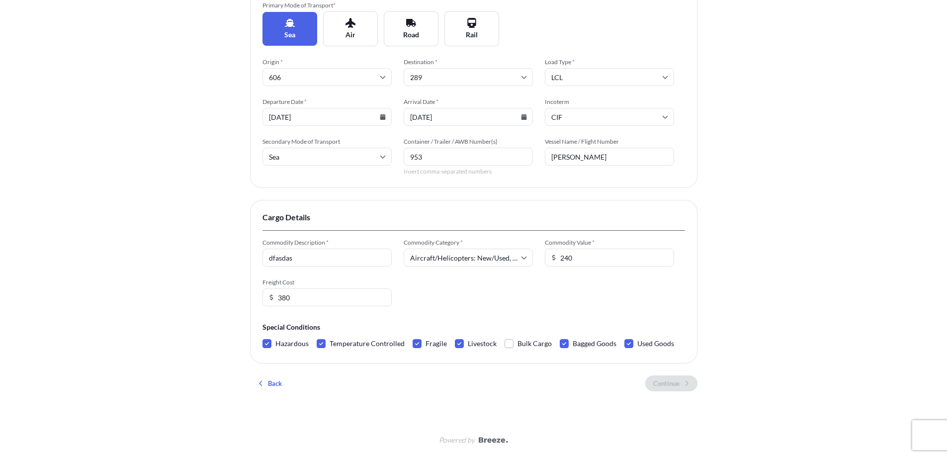
click at [601, 79] on input "LCL" at bounding box center [609, 77] width 129 height 18
click at [491, 113] on input "[DATE]" at bounding box center [468, 117] width 129 height 18
click at [451, 76] on input "289" at bounding box center [468, 77] width 129 height 18
drag, startPoint x: 369, startPoint y: 60, endPoint x: 315, endPoint y: 50, distance: 54.7
click at [315, 50] on form "Primary Mode of Transport * Sea Air Road Rail Origin * 606 Destination * 289 No…" at bounding box center [473, 88] width 423 height 174
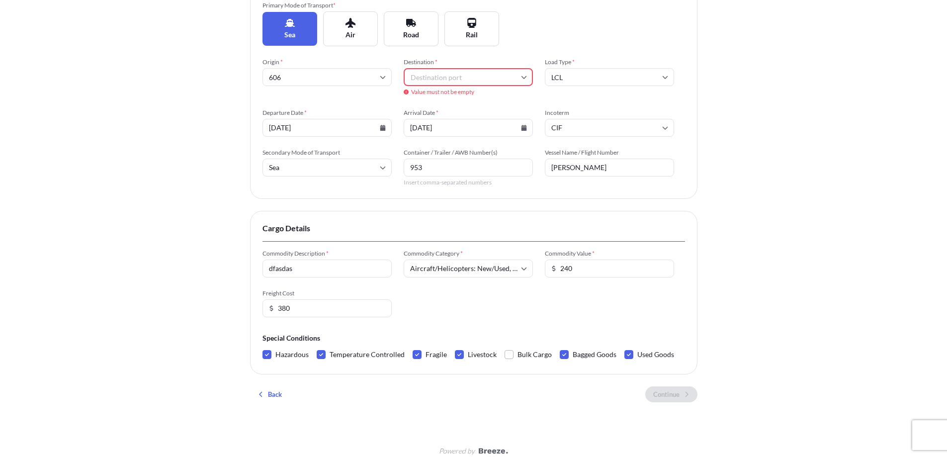
click at [483, 75] on input "Destination *" at bounding box center [468, 77] width 129 height 18
click at [486, 123] on li "AEABU Abu al Bukhoosh" at bounding box center [468, 114] width 121 height 19
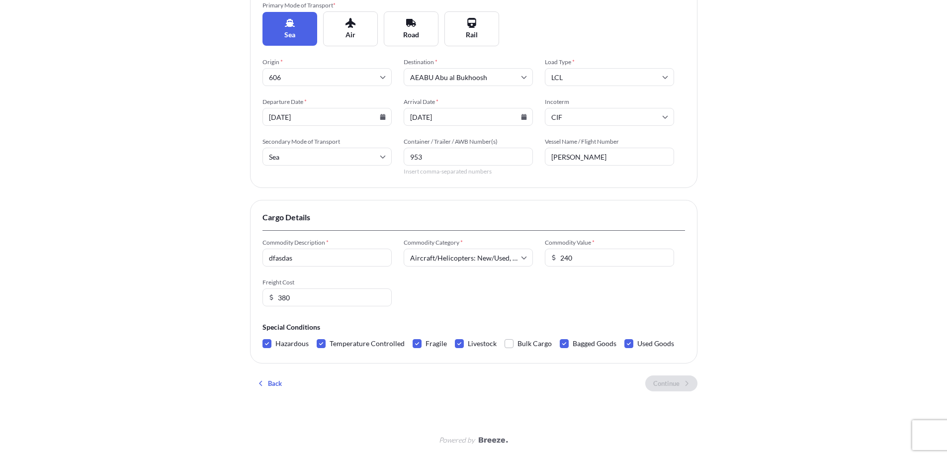
click at [325, 74] on input "606" at bounding box center [326, 77] width 129 height 18
drag, startPoint x: 302, startPoint y: 73, endPoint x: 115, endPoint y: 62, distance: 187.7
click at [115, 62] on div "Insured Details 2 Shipment Details 3 Review Coverage Shipment Details Primary M…" at bounding box center [473, 150] width 947 height 611
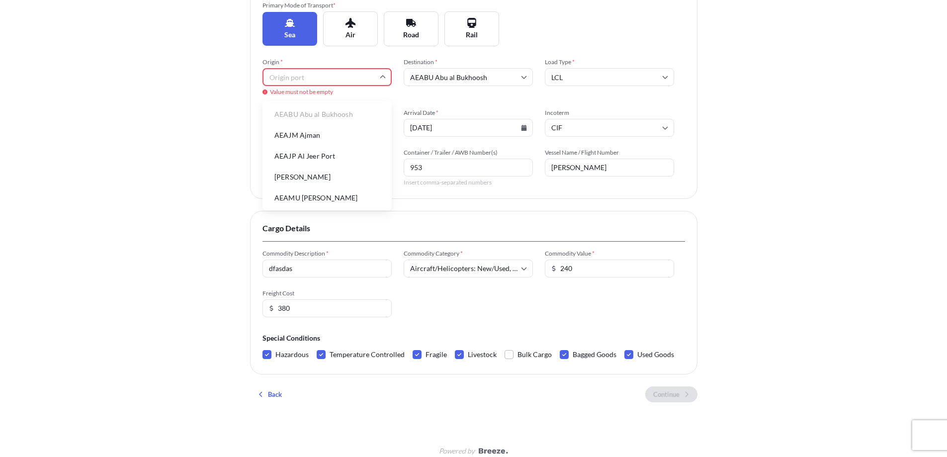
click at [319, 129] on li "AEAJM Ajman" at bounding box center [326, 135] width 121 height 19
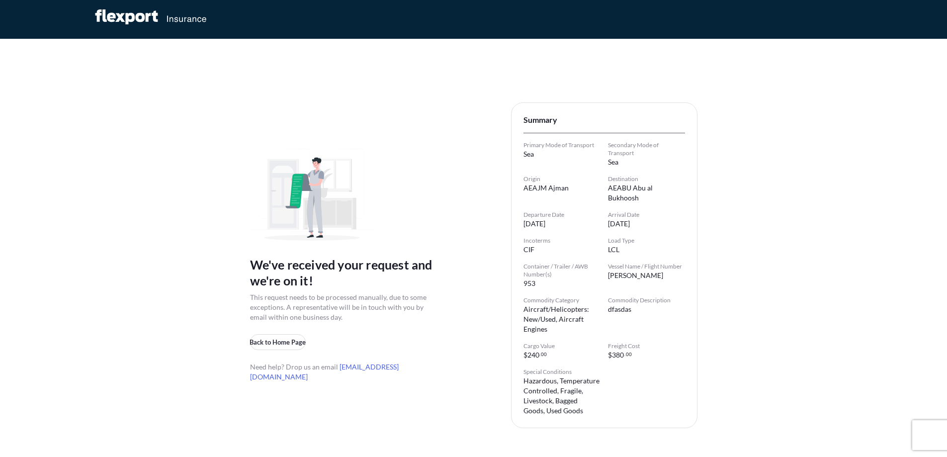
scroll to position [0, 0]
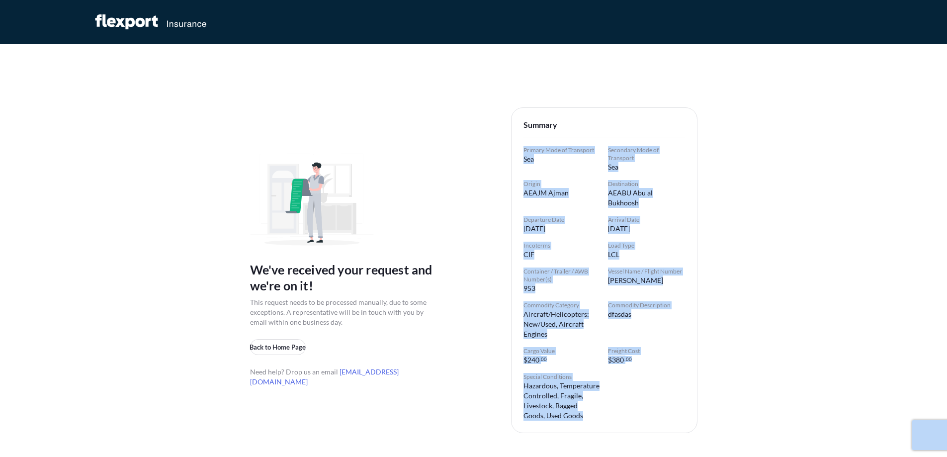
drag, startPoint x: 518, startPoint y: 144, endPoint x: 845, endPoint y: 405, distance: 418.3
click at [843, 405] on div "We've received your request and we're on it! This request needs to be processed…" at bounding box center [473, 255] width 947 height 510
click at [845, 405] on div "We've received your request and we're on it! This request needs to be processed…" at bounding box center [473, 255] width 947 height 510
drag, startPoint x: 845, startPoint y: 406, endPoint x: 626, endPoint y: 159, distance: 330.0
click at [474, 73] on div "We've received your request and we're on it! This request needs to be processed…" at bounding box center [473, 255] width 947 height 510
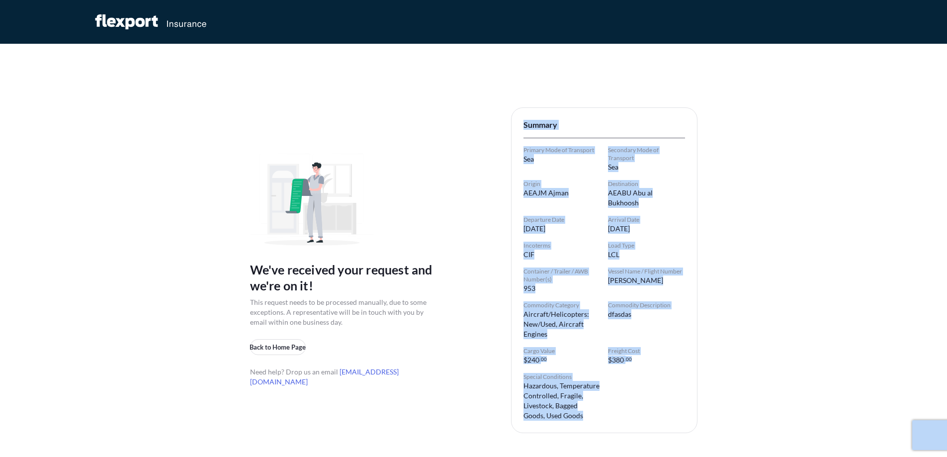
click at [842, 285] on div "We've received your request and we're on it! This request needs to be processed…" at bounding box center [473, 255] width 947 height 510
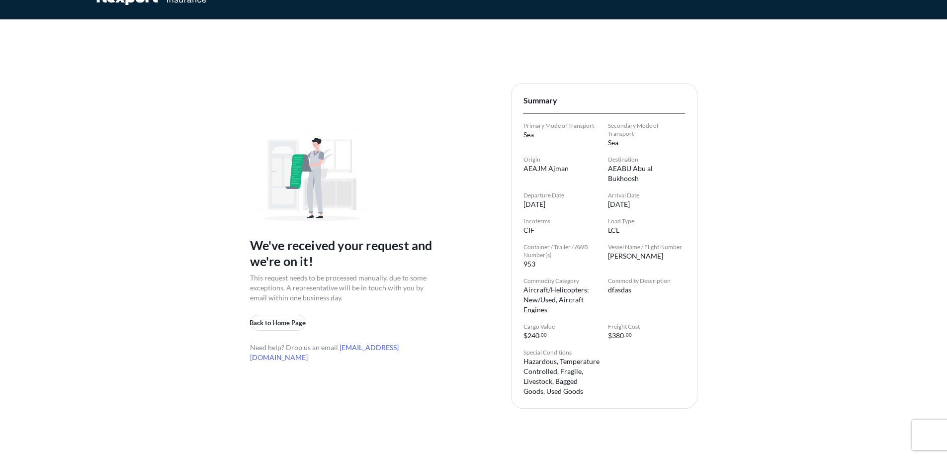
scroll to position [44, 0]
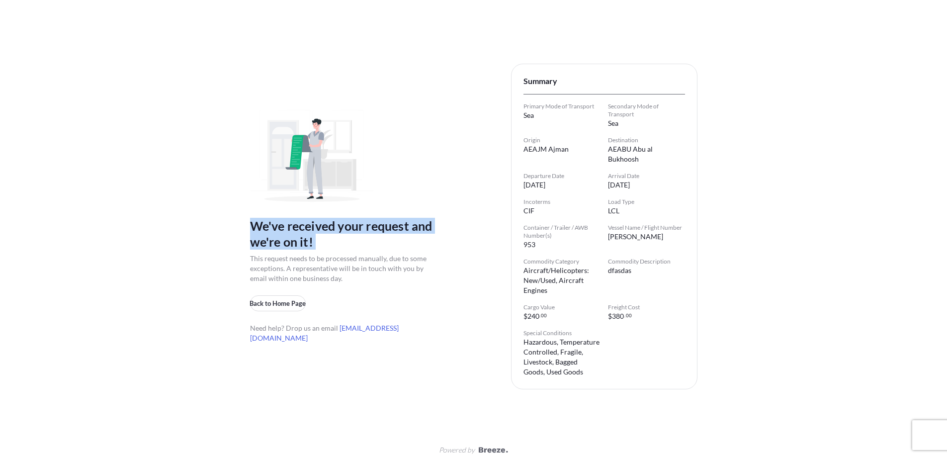
drag, startPoint x: 309, startPoint y: 246, endPoint x: 357, endPoint y: 251, distance: 49.0
click at [357, 251] on div "We've received your request and we're on it! This request needs to be processed…" at bounding box center [473, 211] width 947 height 510
click at [357, 251] on div "We've received your request and we're on it! This request needs to be processed…" at bounding box center [343, 251] width 186 height 66
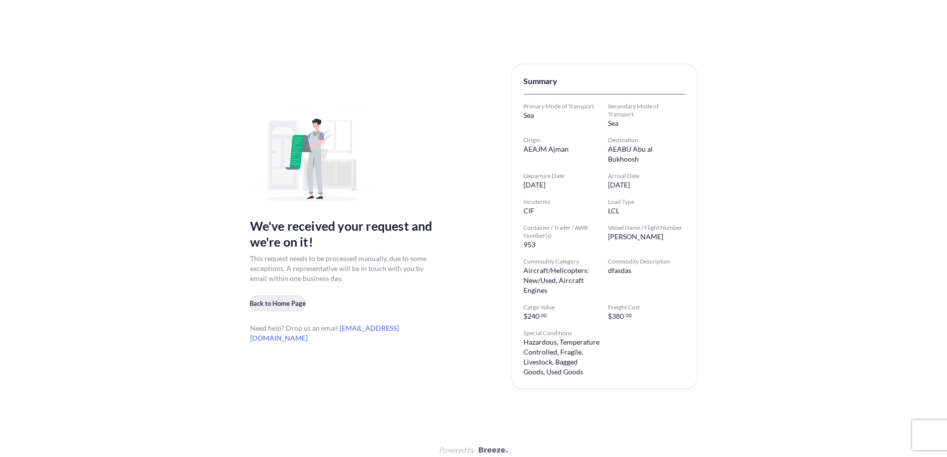
click at [264, 302] on p "Back to Home Page" at bounding box center [278, 303] width 56 height 10
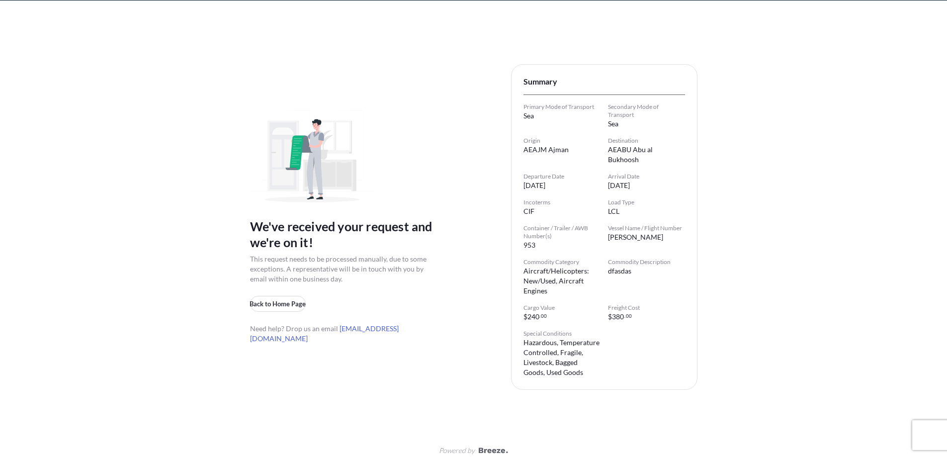
scroll to position [15, 0]
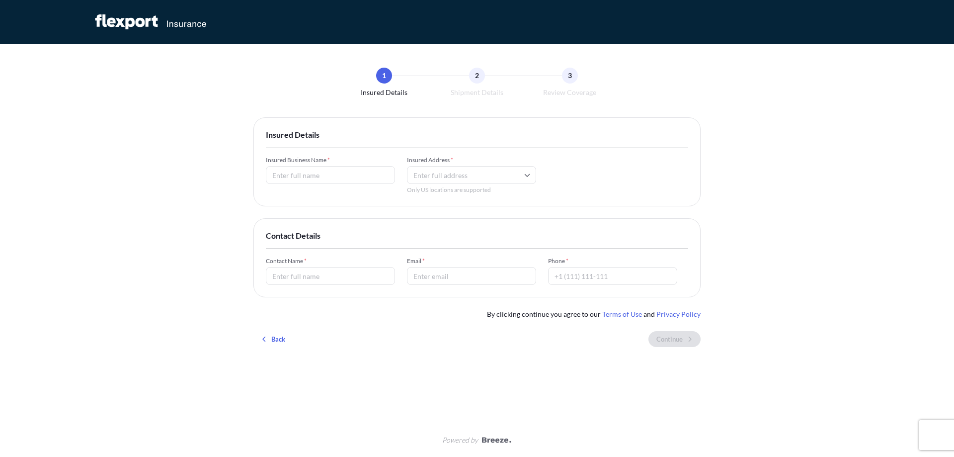
click at [309, 160] on span "Insured Business Name *" at bounding box center [330, 160] width 129 height 8
click at [309, 166] on input "Insured Business Name *" at bounding box center [330, 175] width 129 height 18
click at [312, 175] on input "Insured Business Name *" at bounding box center [330, 175] width 129 height 18
click at [461, 164] on span "Insured Address *" at bounding box center [471, 160] width 129 height 8
click at [461, 166] on input "Insured Address *" at bounding box center [471, 175] width 129 height 18
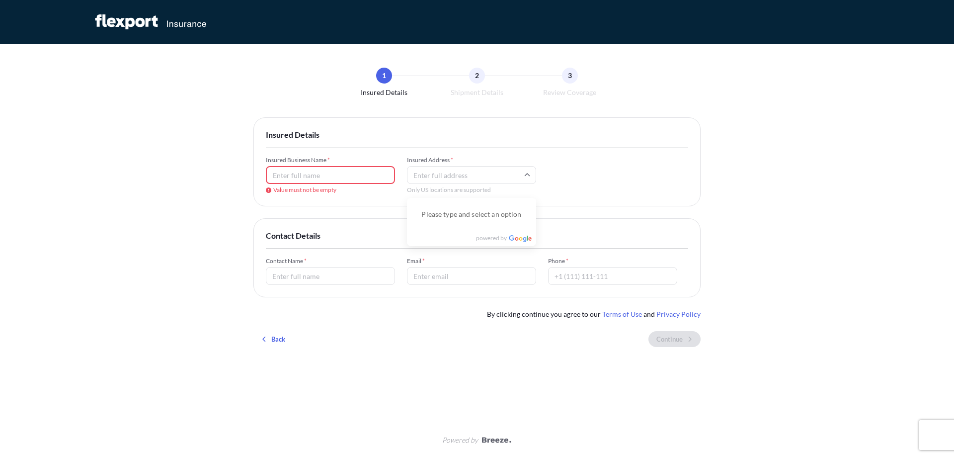
click at [327, 164] on div "Insured Business Name * Value must not be empty" at bounding box center [330, 175] width 129 height 38
click at [160, 154] on div "1 Insured Details 2 Shipment Details 3 Review Coverage Insured Details Insured …" at bounding box center [477, 228] width 954 height 457
type input "Hope Chang"
type input "751"
type input "Kimberley Ray"
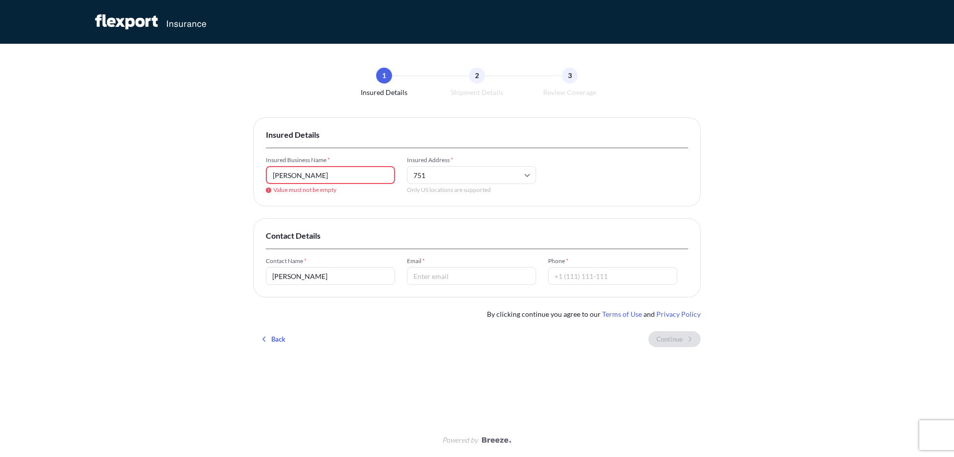
type input "gaca@mailinator.com"
type input "+1 (685) 705-1569"
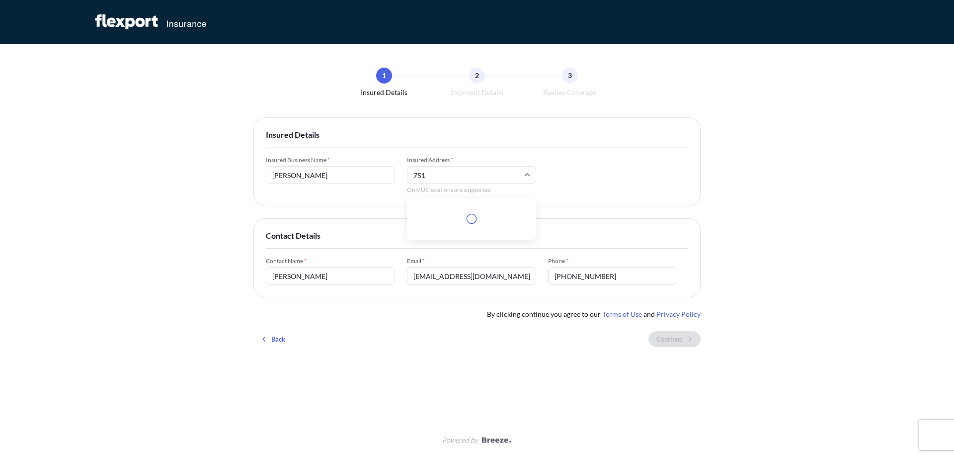
click at [465, 180] on input "751" at bounding box center [471, 175] width 129 height 18
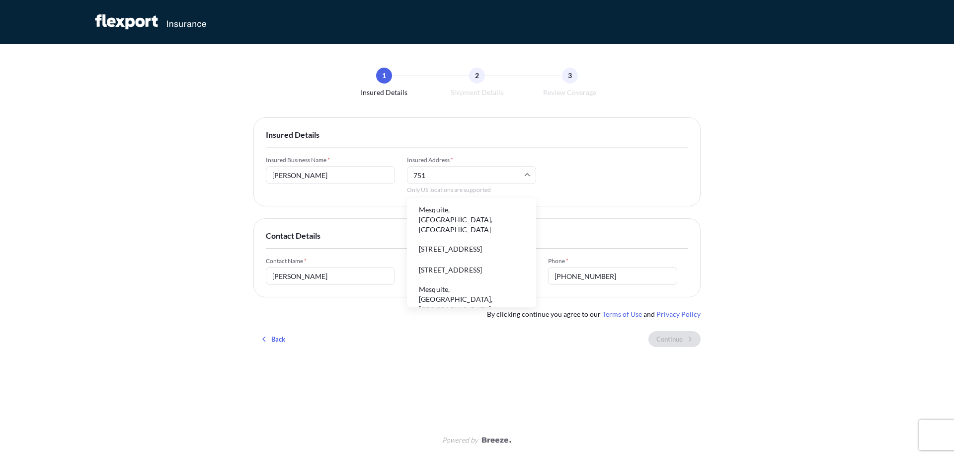
click at [468, 240] on li "Avenida Lonquén 7518, Cerrillos, Chile" at bounding box center [471, 249] width 121 height 19
type input "Avenida Lonquén 7518, Cerrillos, Chile"
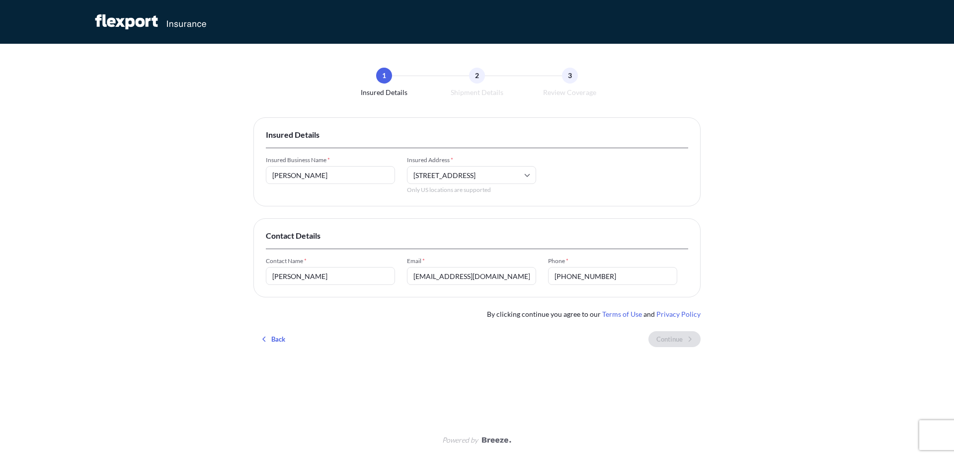
click at [562, 197] on div "Insured Details Insured Business Name * Hope Chang Insured Address * Avenida Lo…" at bounding box center [477, 161] width 447 height 89
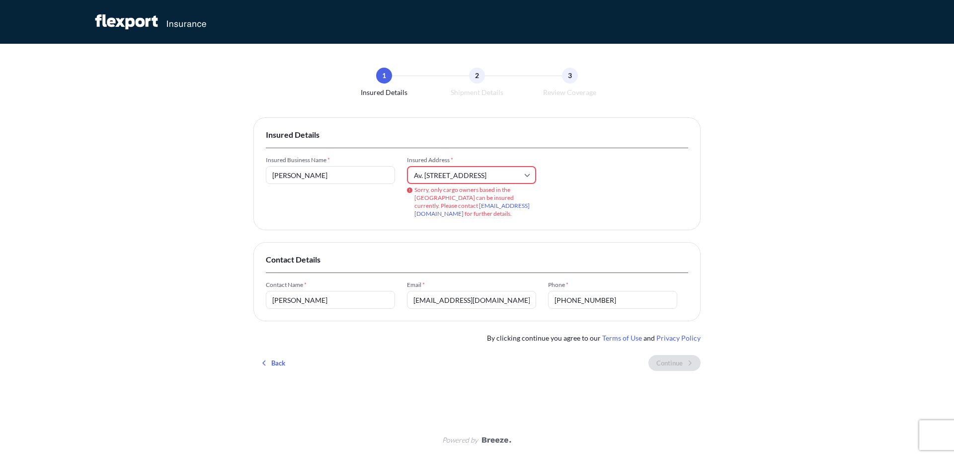
drag, startPoint x: 418, startPoint y: 187, endPoint x: 528, endPoint y: 188, distance: 109.9
click at [528, 188] on span "Sorry, only cargo owners based in the [GEOGRAPHIC_DATA] can be insured currentl…" at bounding box center [476, 202] width 122 height 32
drag, startPoint x: 528, startPoint y: 188, endPoint x: 488, endPoint y: 193, distance: 40.6
click at [488, 193] on span "Sorry, only cargo owners based in the [GEOGRAPHIC_DATA] can be insured currentl…" at bounding box center [476, 202] width 122 height 32
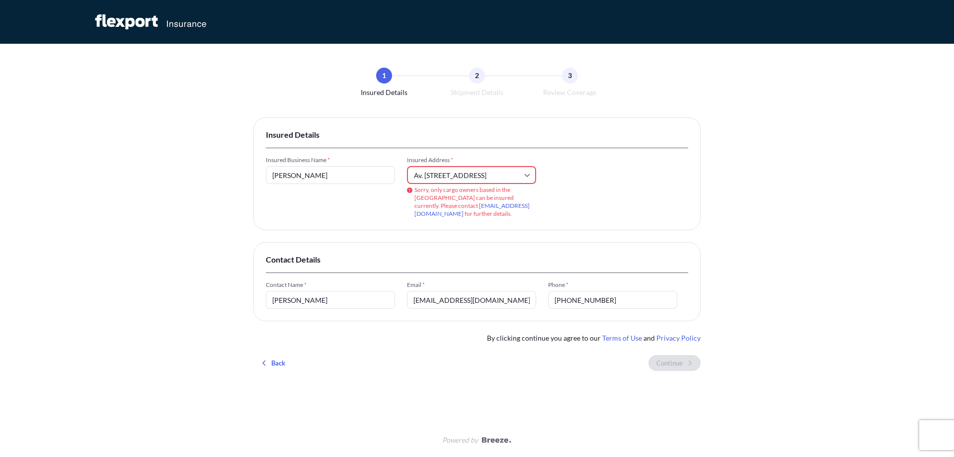
click at [479, 196] on span "Sorry, only cargo owners based in the [GEOGRAPHIC_DATA] can be insured currentl…" at bounding box center [476, 202] width 122 height 32
click at [437, 196] on span "Sorry, only cargo owners based in the [GEOGRAPHIC_DATA] can be insured currentl…" at bounding box center [476, 202] width 122 height 32
drag, startPoint x: 437, startPoint y: 196, endPoint x: 525, endPoint y: 198, distance: 87.5
click at [520, 198] on span "Sorry, only cargo owners based in the [GEOGRAPHIC_DATA] can be insured currentl…" at bounding box center [476, 202] width 122 height 32
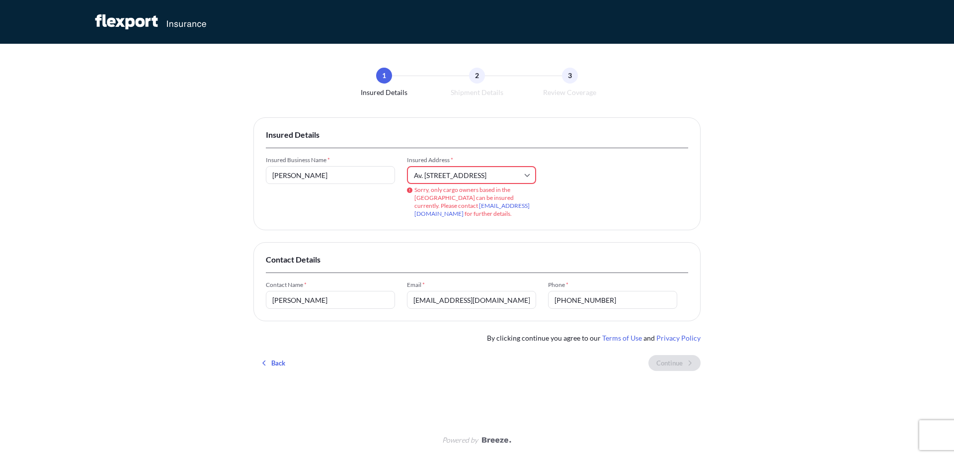
click at [529, 198] on span "Sorry, only cargo owners based in the [GEOGRAPHIC_DATA] can be insured currentl…" at bounding box center [476, 202] width 122 height 32
click at [466, 177] on input "Av. Lonquén 7518, 9220183 Cerrillos, Región Metropolitana, Chile" at bounding box center [471, 175] width 129 height 18
click at [468, 174] on input "Av. Lonquén 7518, 9220183 Cerrillos, Región Metropolitana, Chile" at bounding box center [471, 175] width 129 height 18
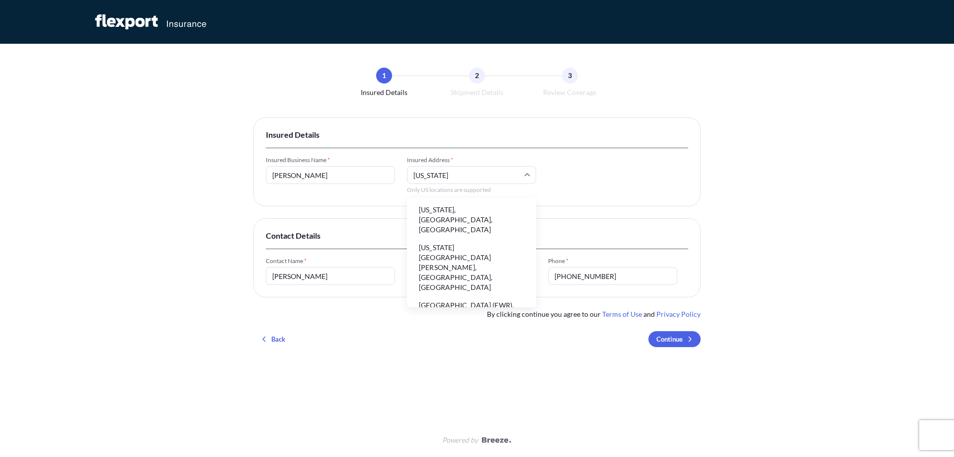
click at [490, 209] on li "[US_STATE], [GEOGRAPHIC_DATA], [GEOGRAPHIC_DATA]" at bounding box center [471, 220] width 121 height 36
type input "[US_STATE], [GEOGRAPHIC_DATA], [GEOGRAPHIC_DATA]"
